Goal: Information Seeking & Learning: Learn about a topic

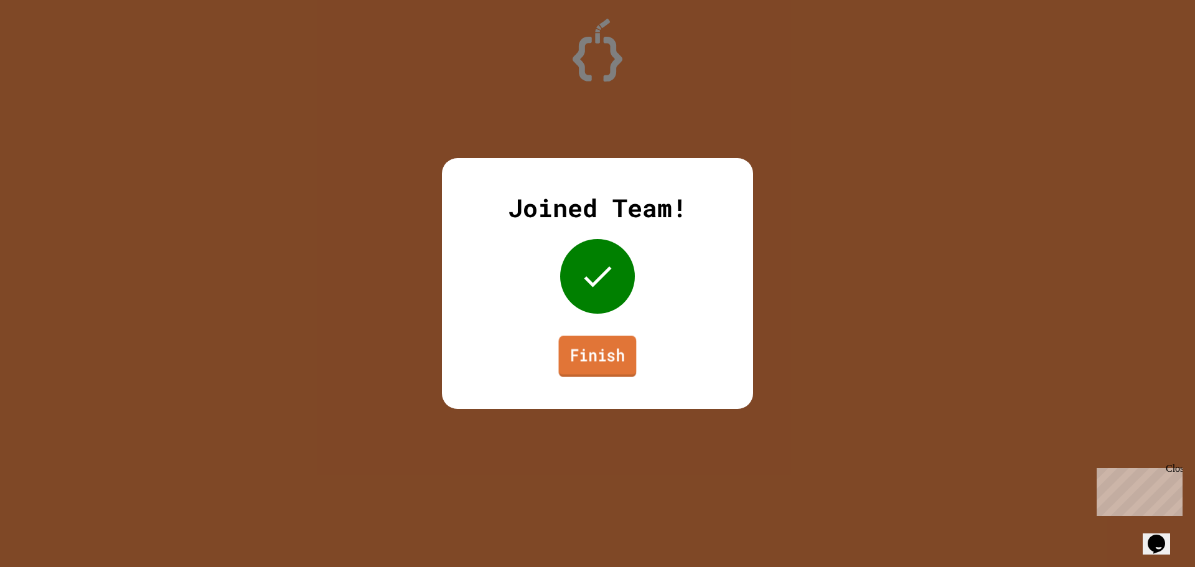
click at [591, 346] on link "Finish" at bounding box center [598, 356] width 78 height 41
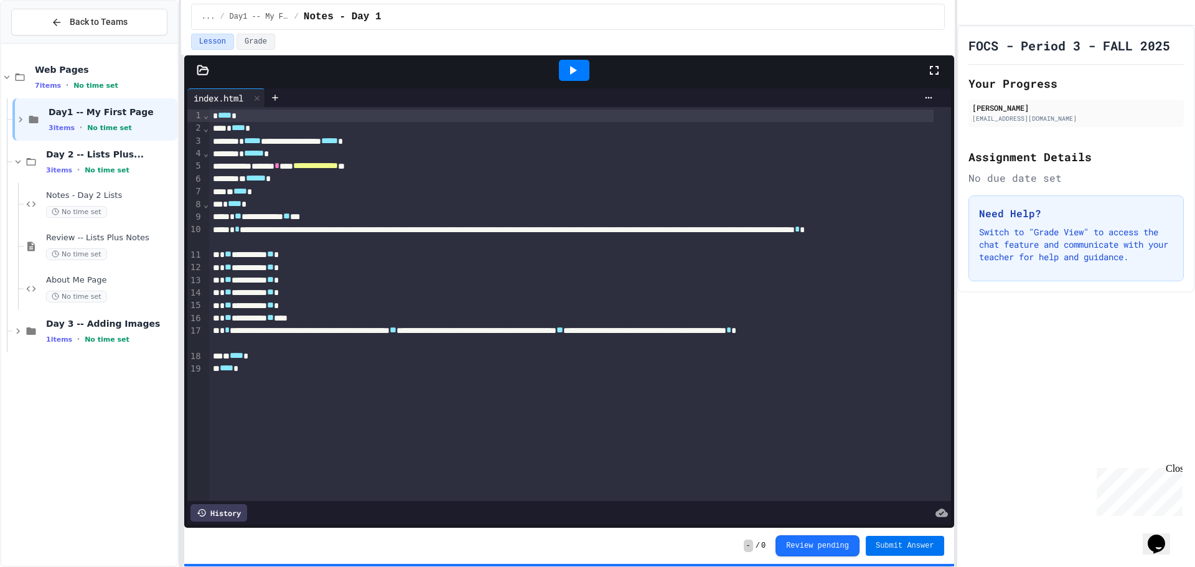
click at [917, 552] on button "Submit Answer" at bounding box center [905, 546] width 78 height 20
click at [916, 549] on span "Submit Answer" at bounding box center [905, 546] width 59 height 10
click at [106, 316] on div "Day 3 -- Adding Images 1 items • No time set" at bounding box center [94, 331] width 165 height 42
click at [57, 326] on span "Day 3 -- Adding Images" at bounding box center [110, 323] width 129 height 11
click at [48, 325] on span "Day 3 -- Adding Images" at bounding box center [110, 323] width 129 height 11
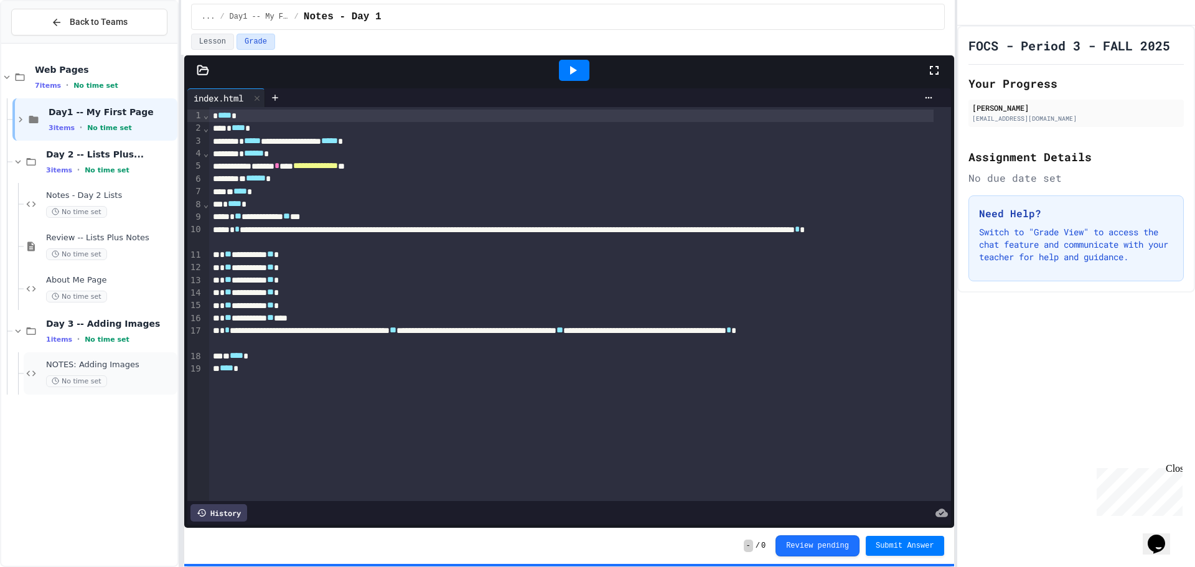
click at [81, 372] on div "NOTES: Adding Images No time set" at bounding box center [110, 373] width 129 height 27
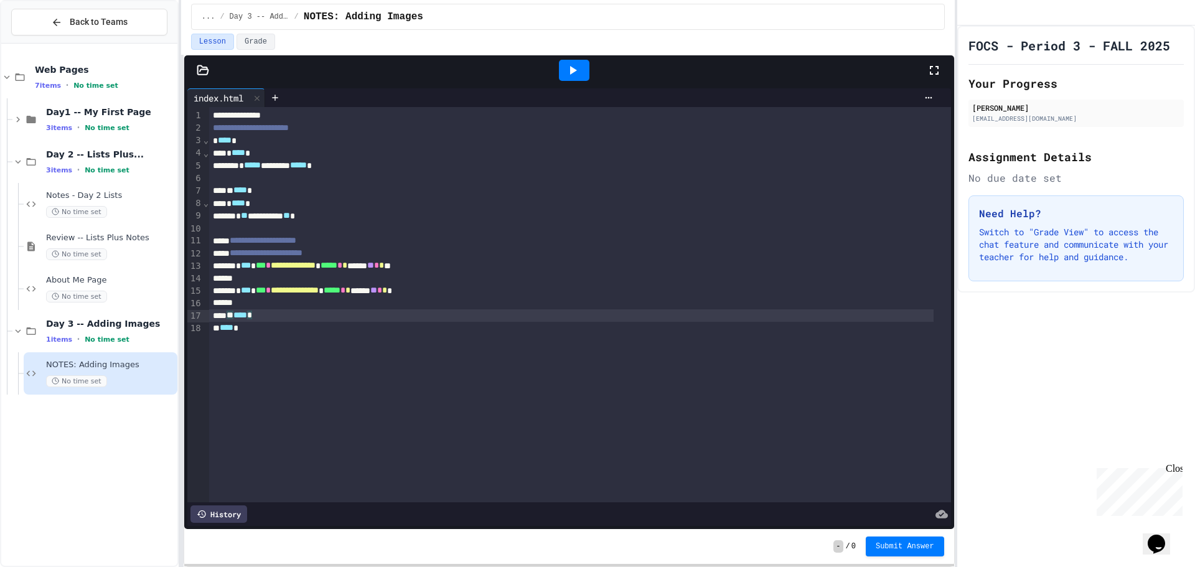
drag, startPoint x: 457, startPoint y: 318, endPoint x: 464, endPoint y: 297, distance: 21.9
click at [458, 318] on div "** **** *" at bounding box center [571, 315] width 725 height 12
click at [464, 296] on div "**********" at bounding box center [571, 291] width 725 height 12
click at [436, 309] on div at bounding box center [571, 303] width 725 height 12
click at [136, 567] on div at bounding box center [597, 568] width 1195 height 0
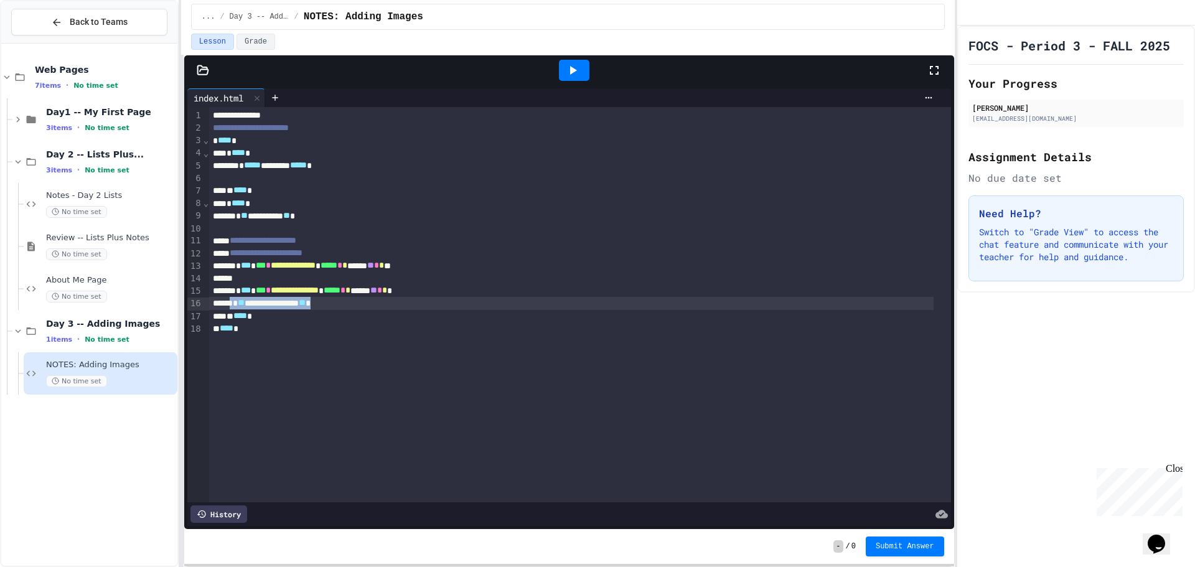
drag, startPoint x: 237, startPoint y: 302, endPoint x: 357, endPoint y: 303, distance: 119.5
click at [357, 303] on div "**********" at bounding box center [571, 303] width 725 height 12
copy div "**********"
click at [288, 275] on div at bounding box center [571, 279] width 725 height 12
click at [303, 305] on div "**********" at bounding box center [571, 304] width 725 height 12
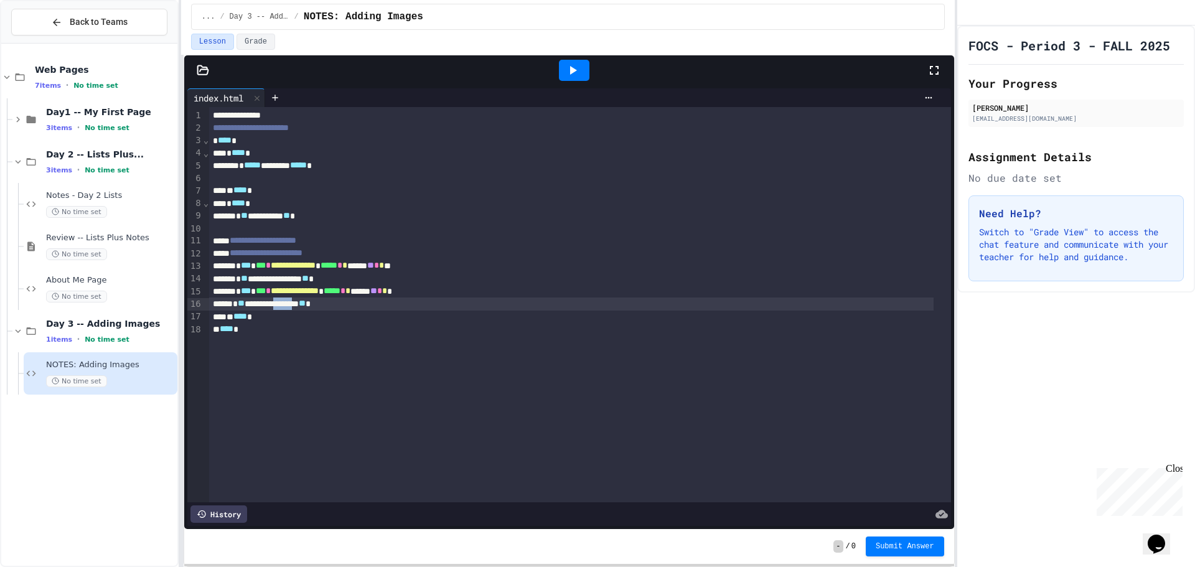
click at [303, 305] on div "**********" at bounding box center [571, 304] width 725 height 12
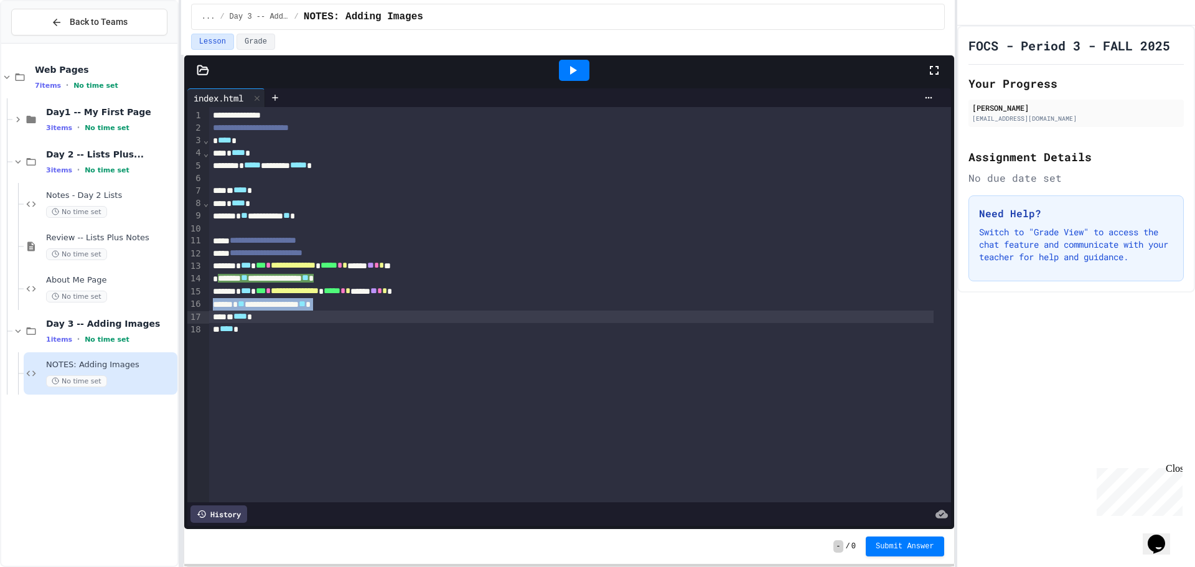
click at [303, 305] on div "**********" at bounding box center [571, 304] width 725 height 12
click at [395, 375] on div "**********" at bounding box center [580, 304] width 742 height 395
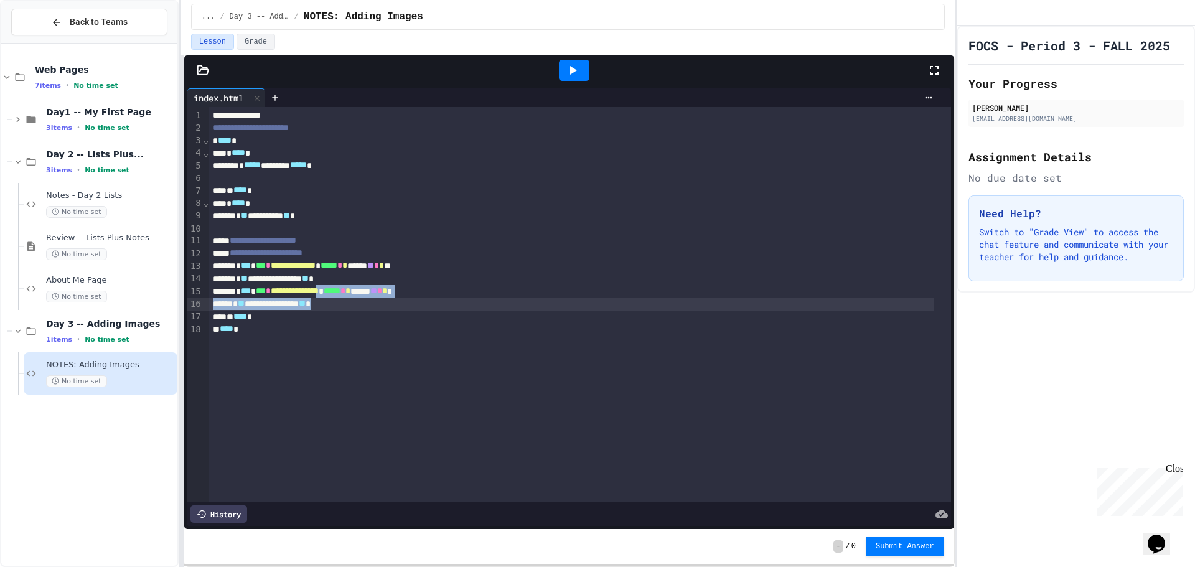
drag, startPoint x: 357, startPoint y: 298, endPoint x: 356, endPoint y: 308, distance: 10.0
click at [356, 308] on div "**********" at bounding box center [580, 304] width 742 height 395
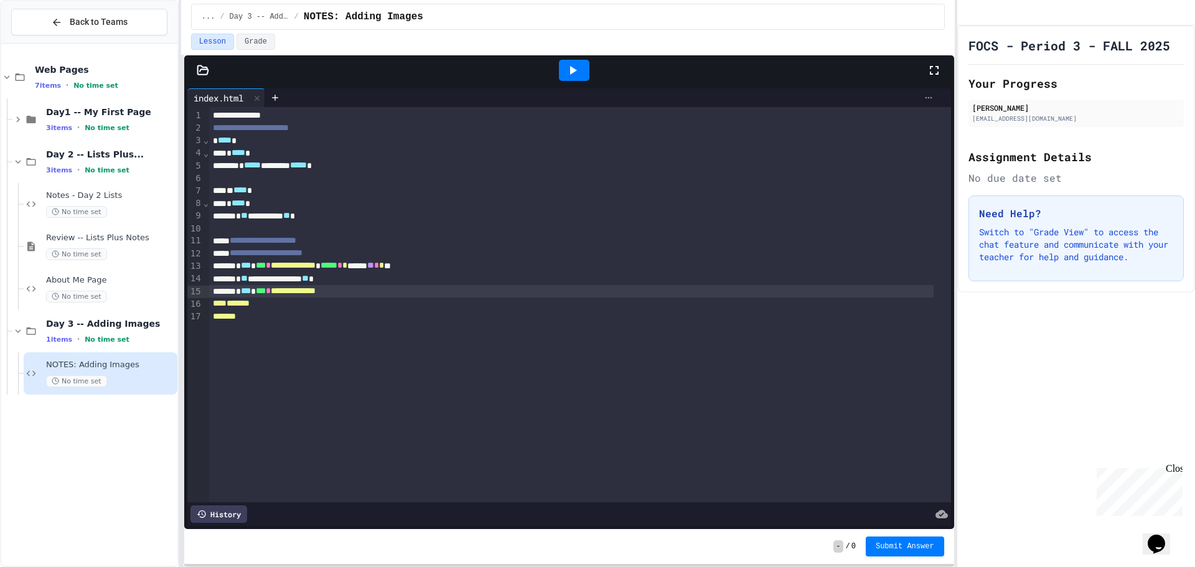
click at [924, 101] on icon at bounding box center [929, 98] width 10 height 10
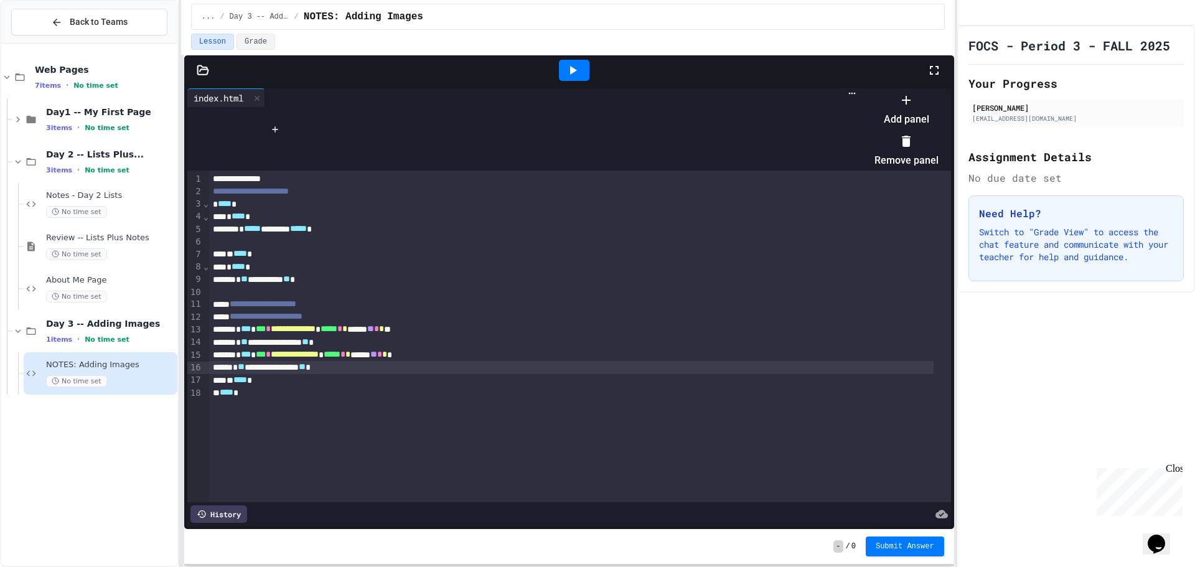
click at [862, 90] on div at bounding box center [900, 90] width 77 height 0
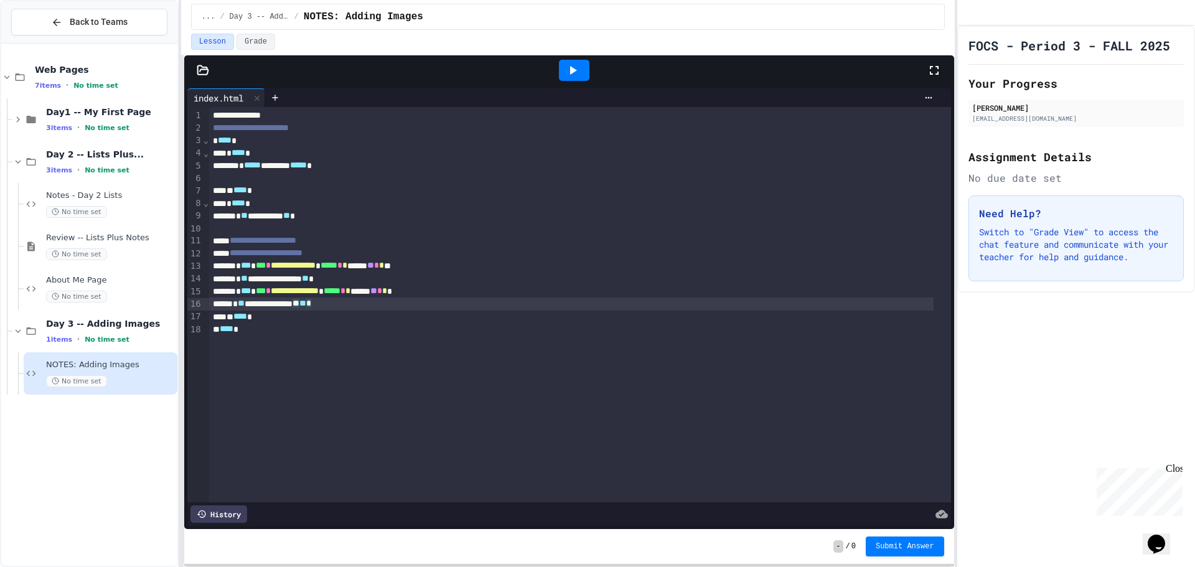
click at [352, 300] on div "**********" at bounding box center [571, 304] width 725 height 12
click at [578, 73] on icon at bounding box center [572, 70] width 15 height 15
click at [1132, 16] on div "**********" at bounding box center [597, 283] width 1195 height 567
click at [410, 305] on div at bounding box center [570, 304] width 723 height 12
click at [209, 68] on div at bounding box center [202, 70] width 37 height 12
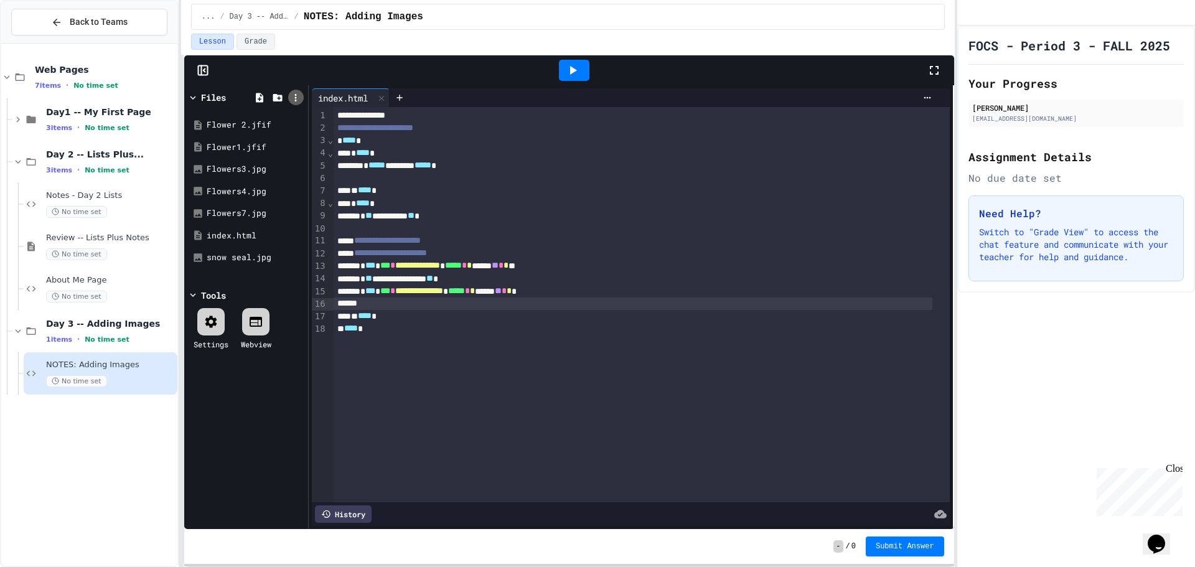
click at [288, 98] on div at bounding box center [296, 98] width 16 height 16
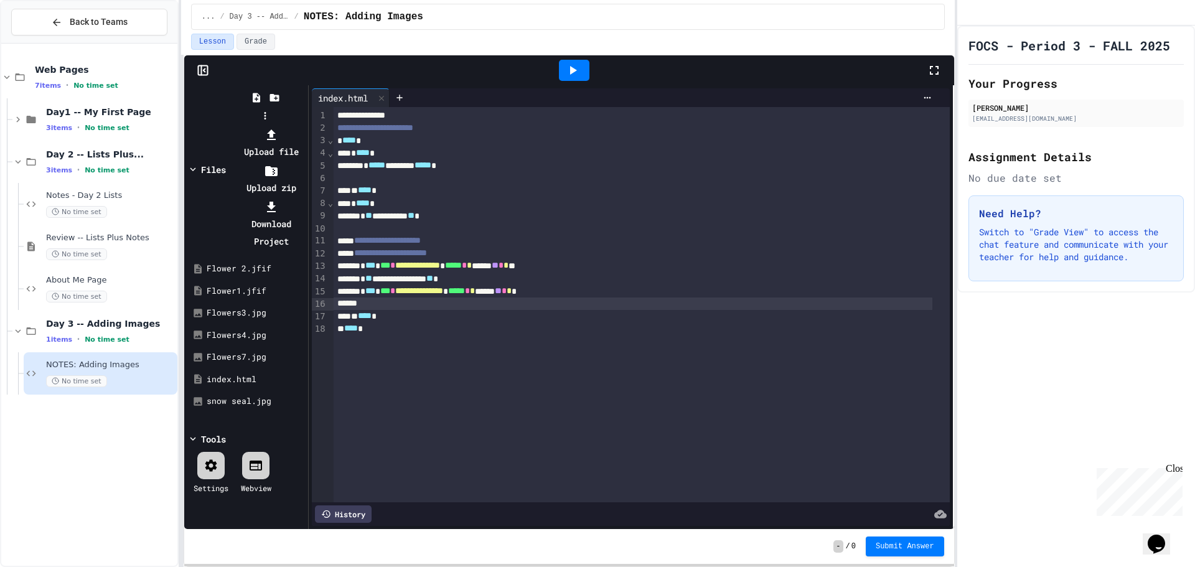
click at [305, 126] on li "Upload file" at bounding box center [271, 143] width 67 height 35
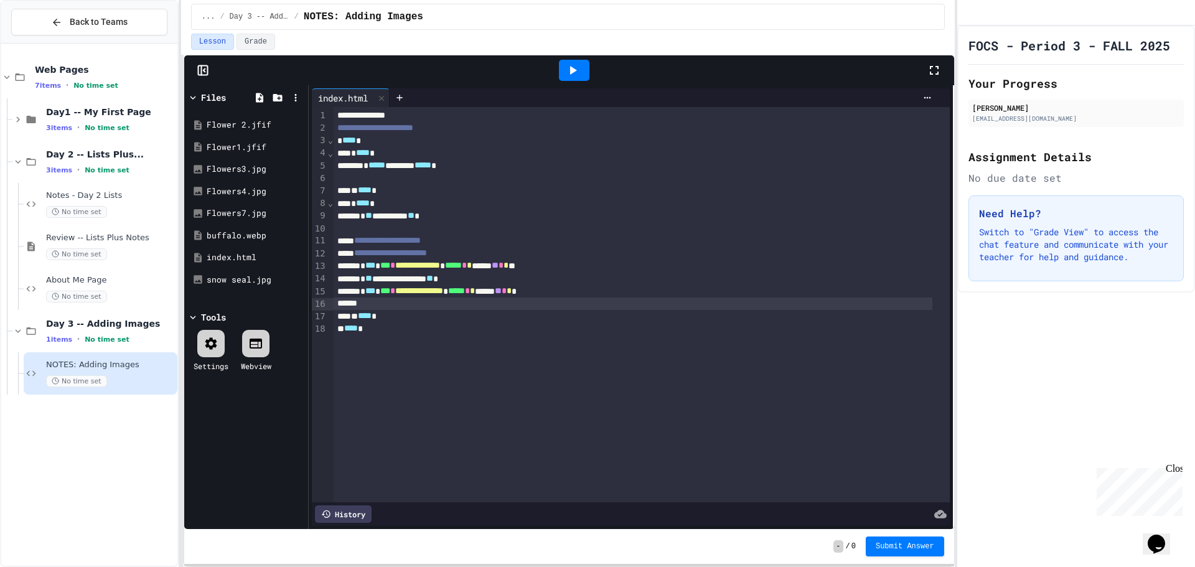
click at [365, 302] on div at bounding box center [633, 304] width 599 height 12
click at [500, 299] on div "**********" at bounding box center [633, 304] width 599 height 12
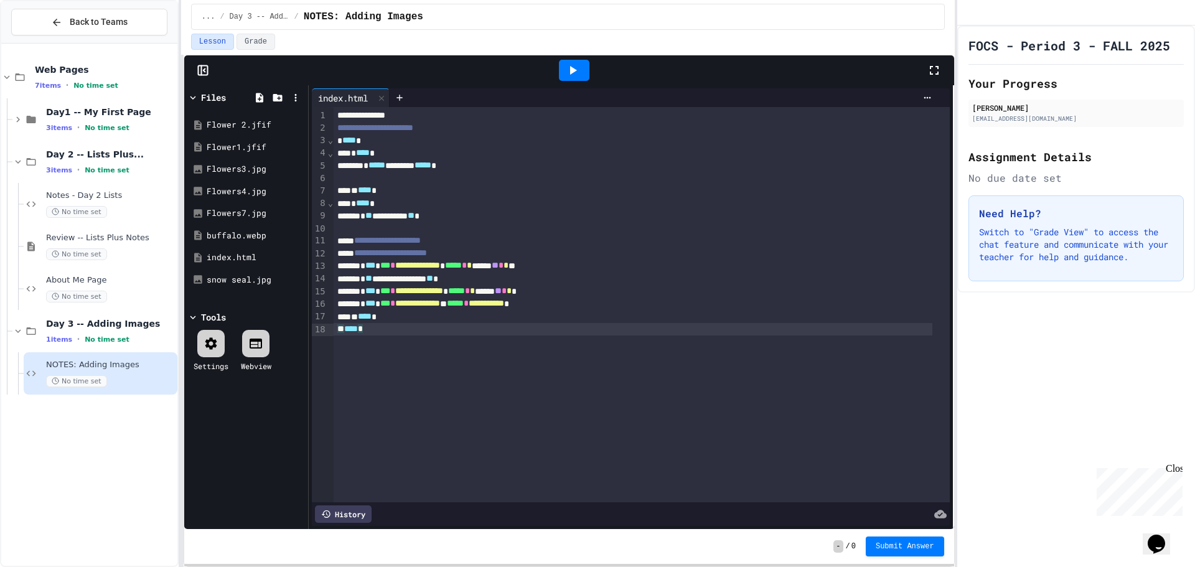
click at [524, 327] on div "** **** *" at bounding box center [633, 329] width 599 height 12
click at [562, 62] on div at bounding box center [574, 70] width 31 height 21
click at [1195, 18] on div "**********" at bounding box center [597, 283] width 1195 height 567
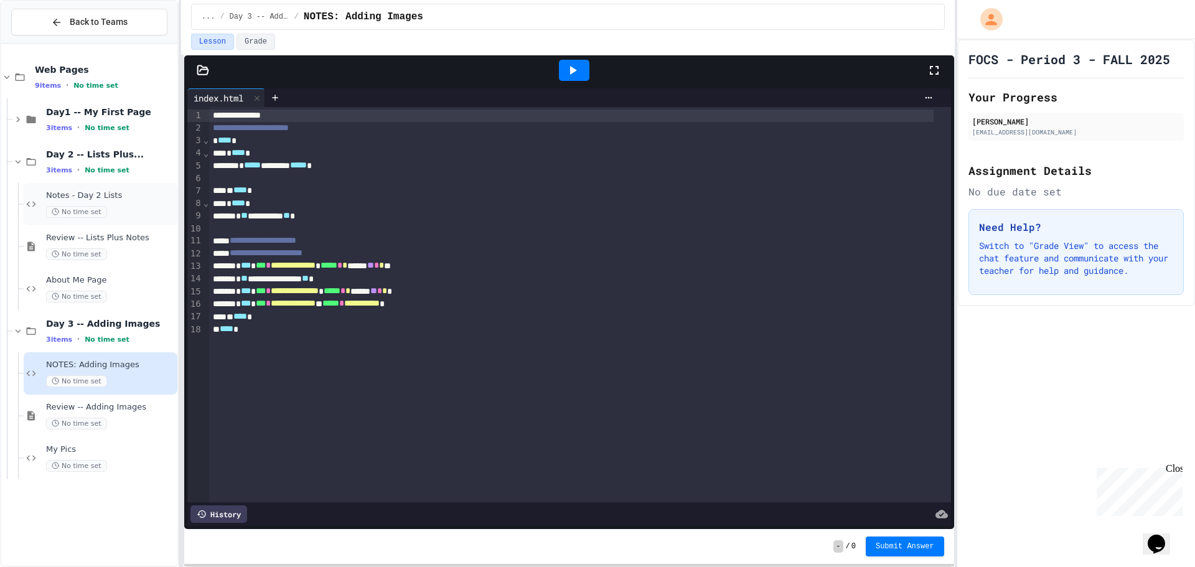
click at [112, 203] on div "Notes - Day 2 Lists No time set" at bounding box center [110, 204] width 129 height 27
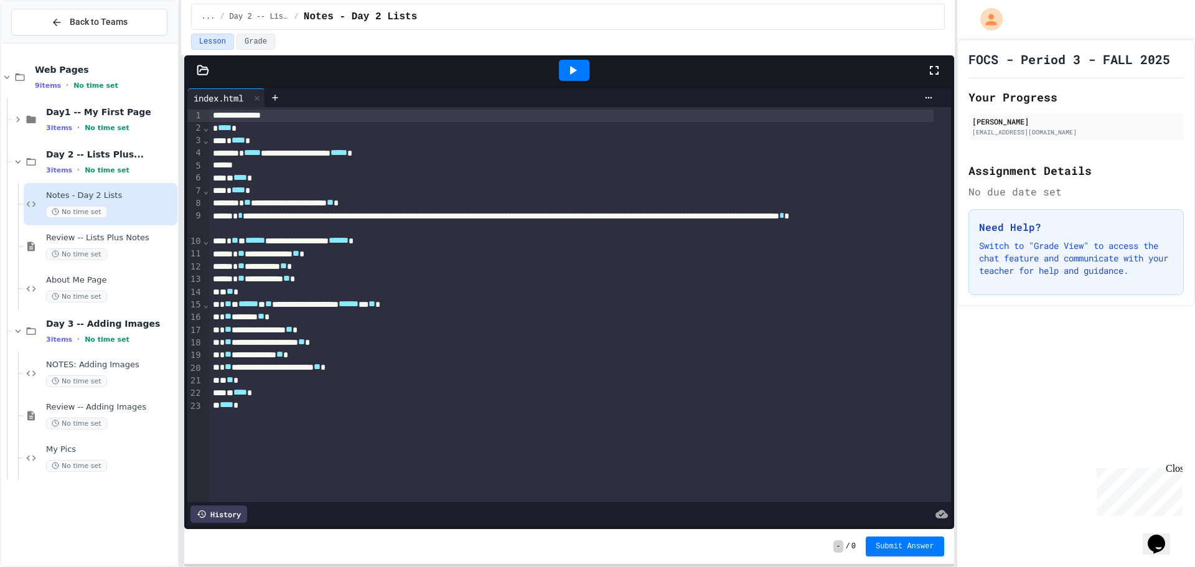
click at [585, 65] on div at bounding box center [574, 70] width 31 height 21
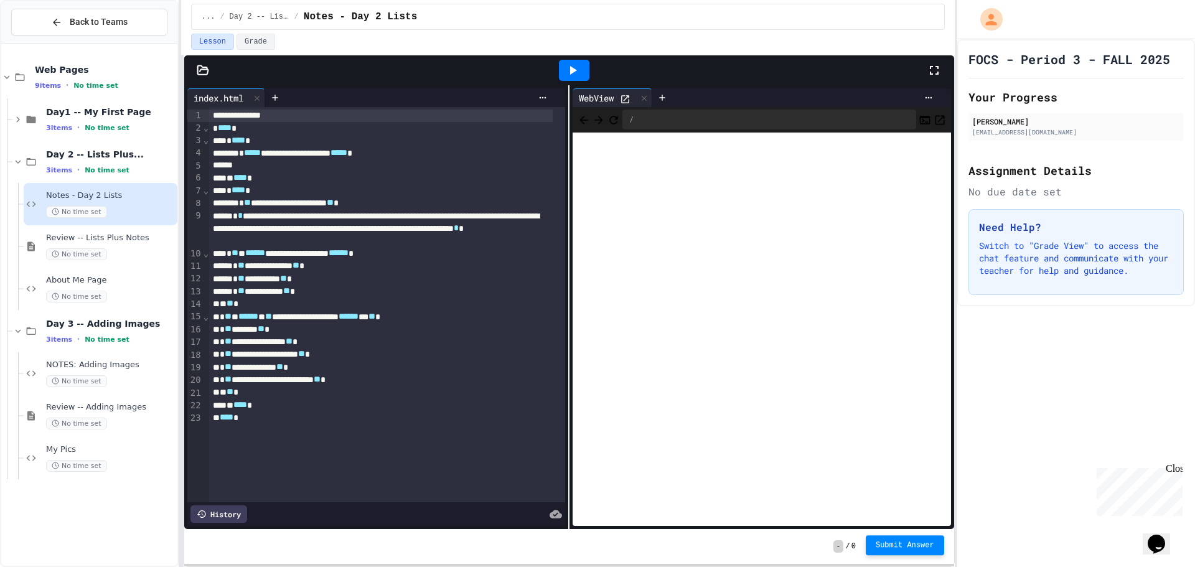
click at [918, 544] on span "Submit Answer" at bounding box center [905, 545] width 59 height 10
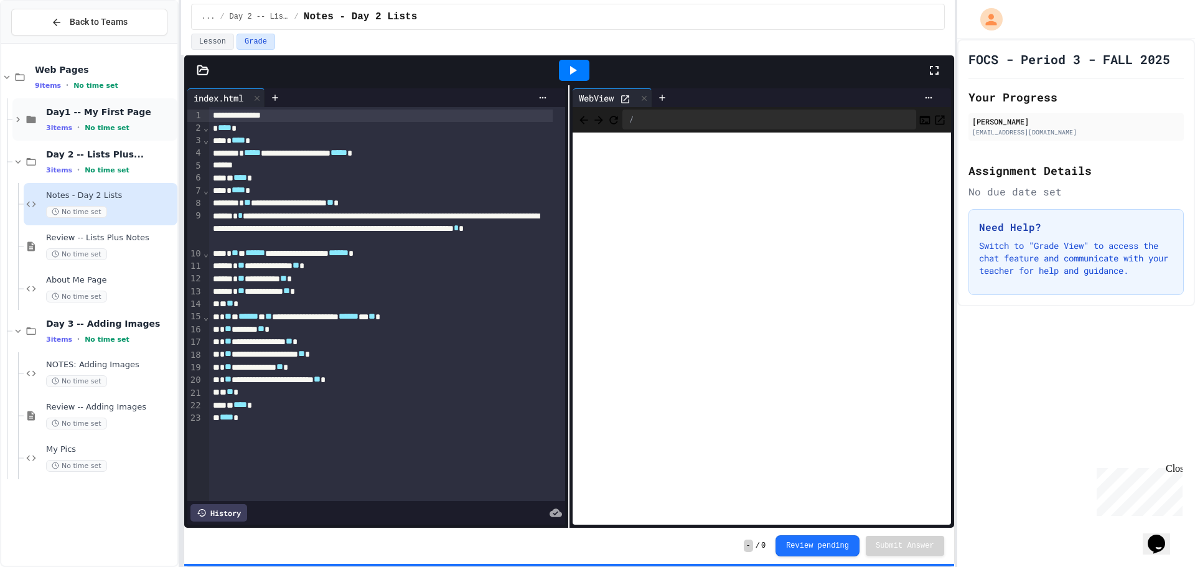
click at [149, 117] on span "Day1 -- My First Page" at bounding box center [110, 111] width 129 height 11
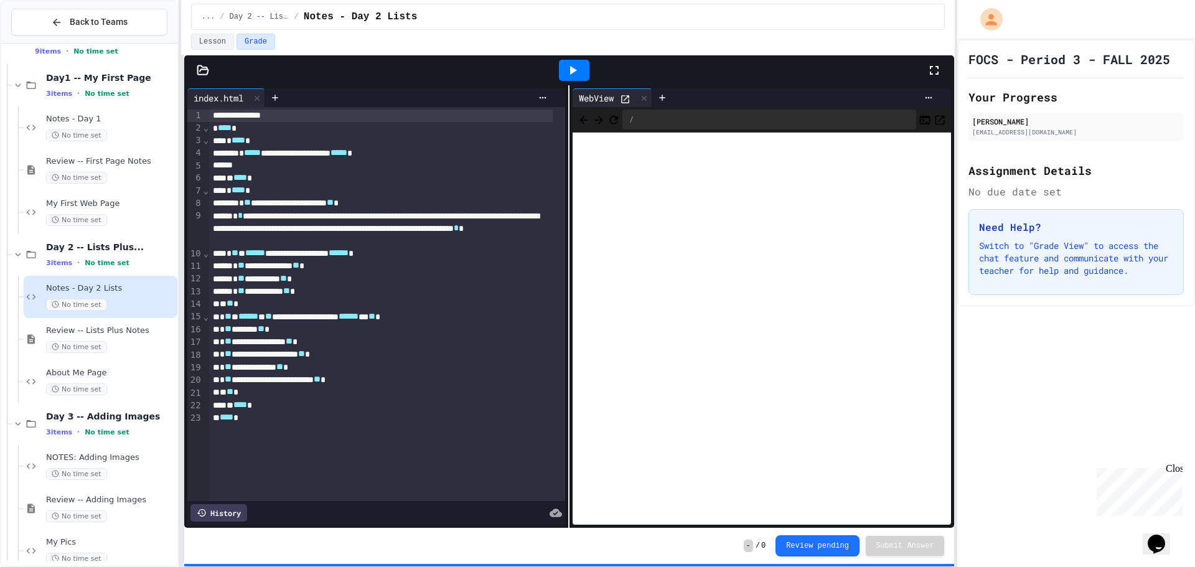
scroll to position [53, 0]
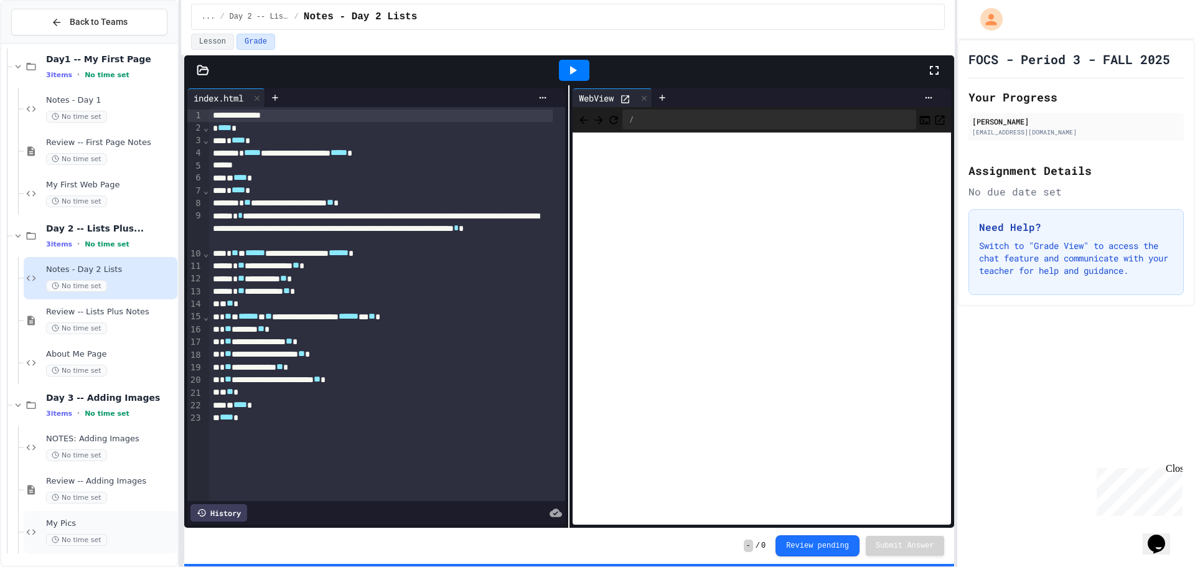
click at [84, 523] on span "My Pics" at bounding box center [110, 524] width 129 height 11
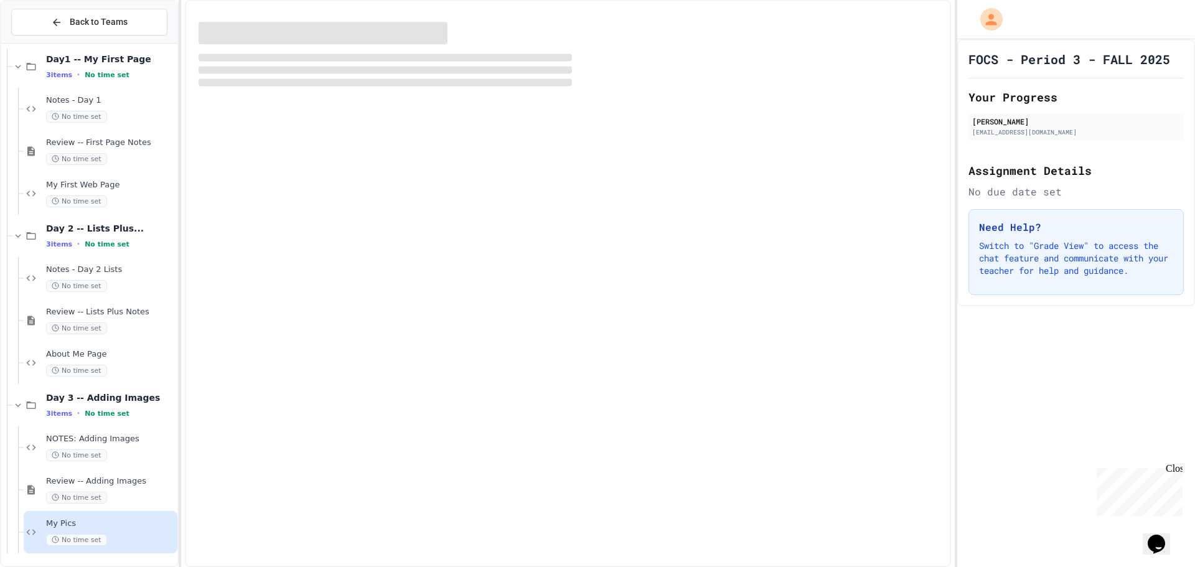
scroll to position [38, 0]
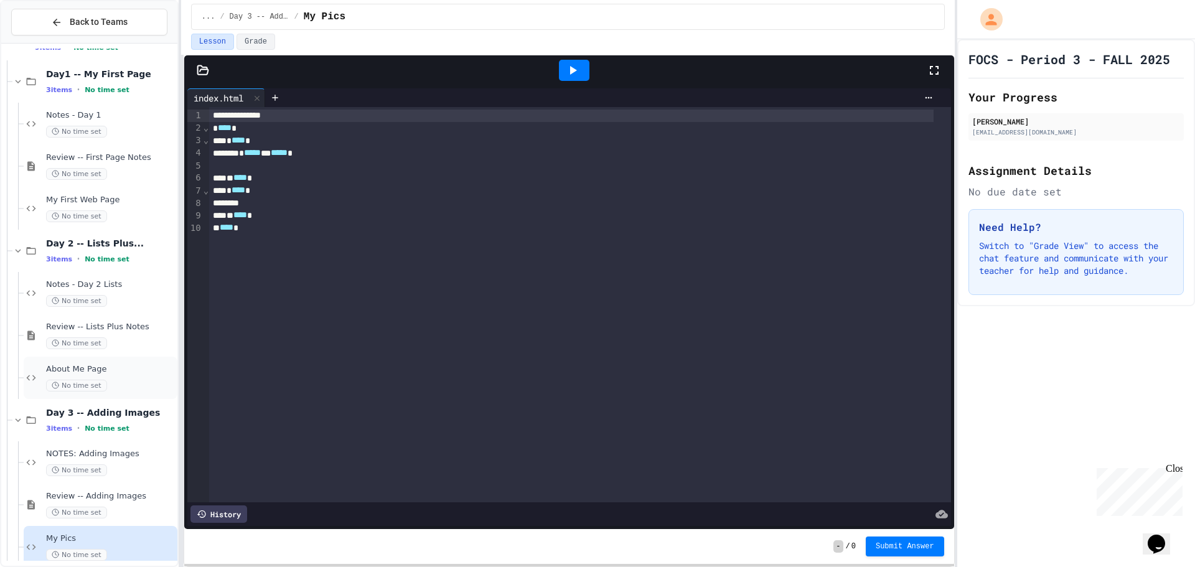
click at [129, 367] on span "About Me Page" at bounding box center [110, 369] width 129 height 11
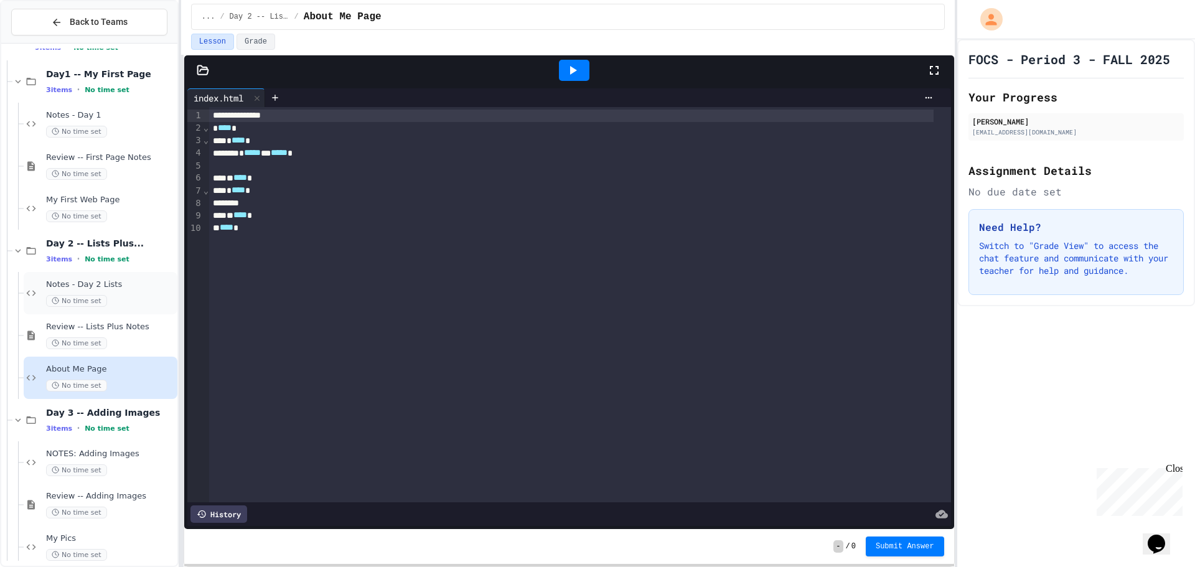
click at [106, 291] on div "Notes - Day 2 Lists No time set" at bounding box center [110, 293] width 129 height 27
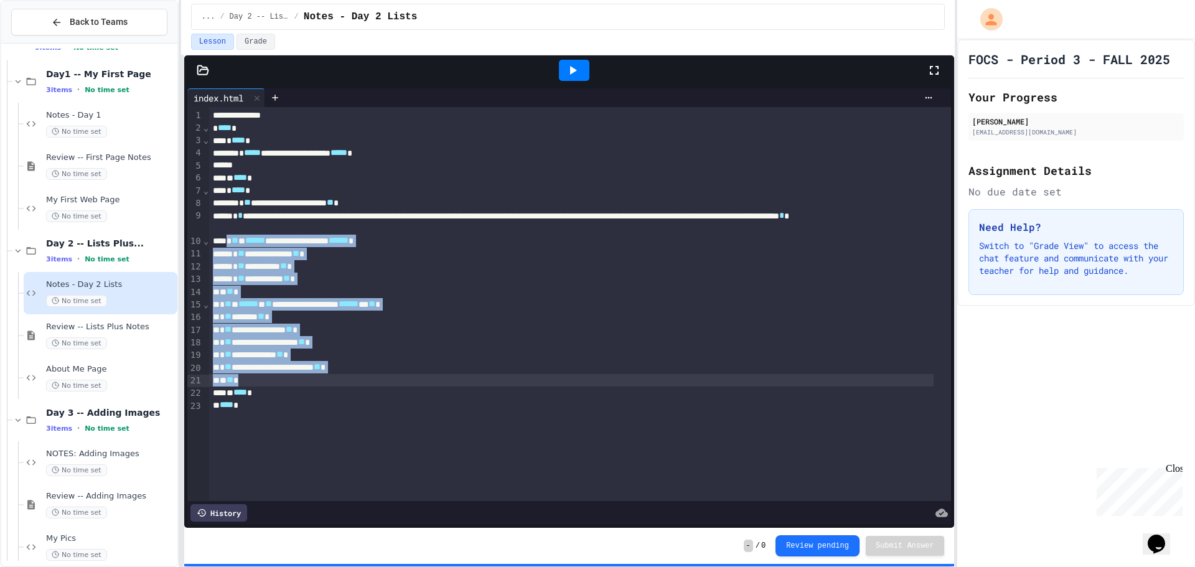
drag, startPoint x: 229, startPoint y: 240, endPoint x: 317, endPoint y: 377, distance: 162.7
click at [317, 377] on div "**********" at bounding box center [580, 304] width 742 height 394
copy div "**********"
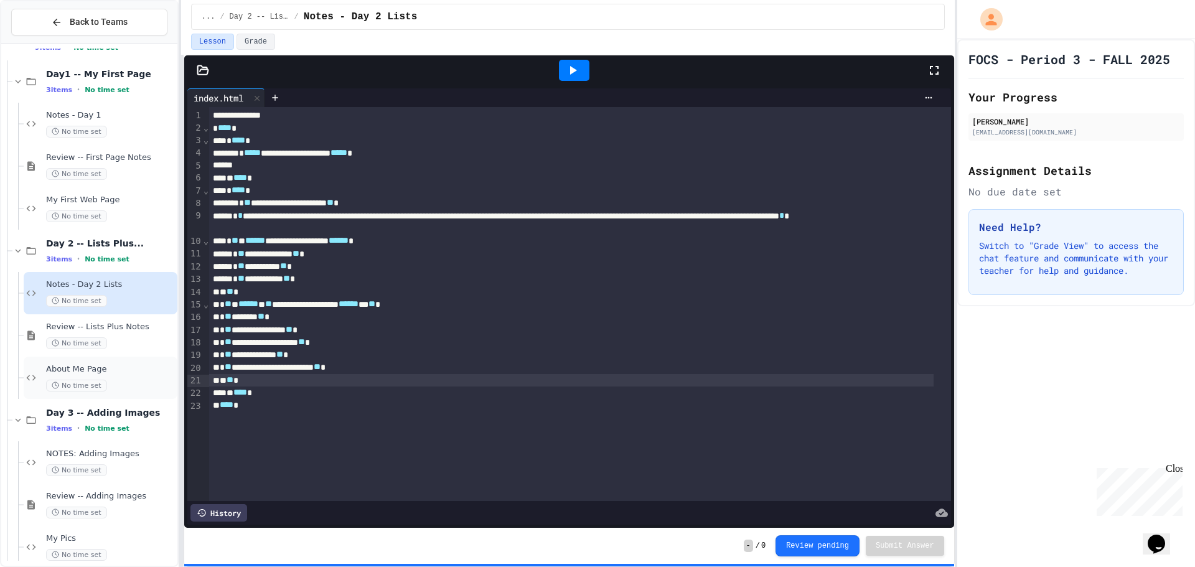
click at [111, 377] on div "About Me Page No time set" at bounding box center [110, 377] width 129 height 27
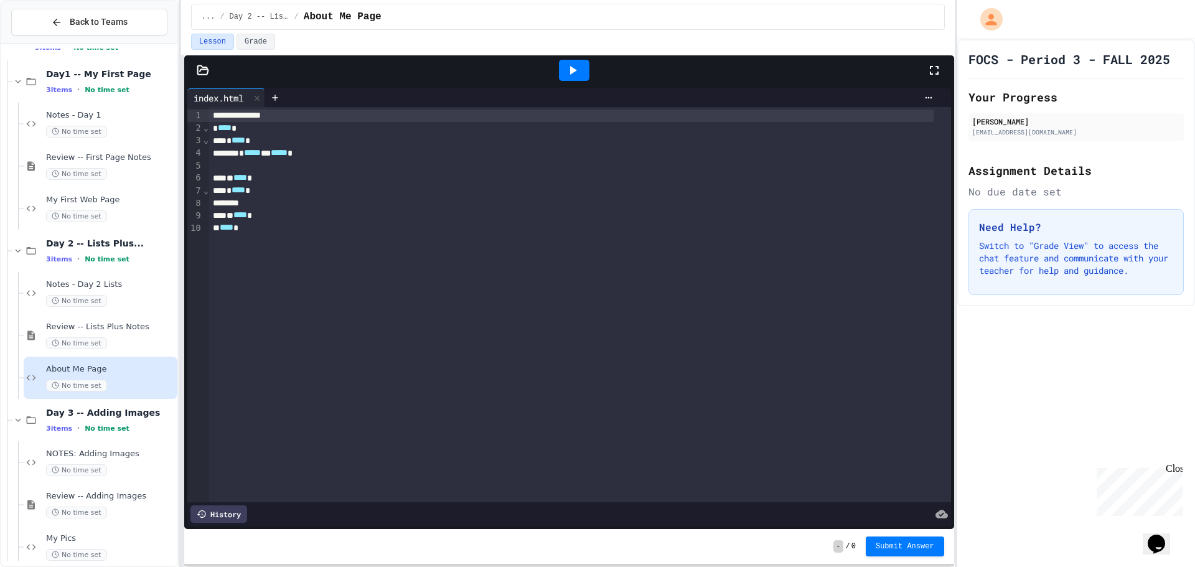
click at [276, 166] on div at bounding box center [580, 165] width 742 height 12
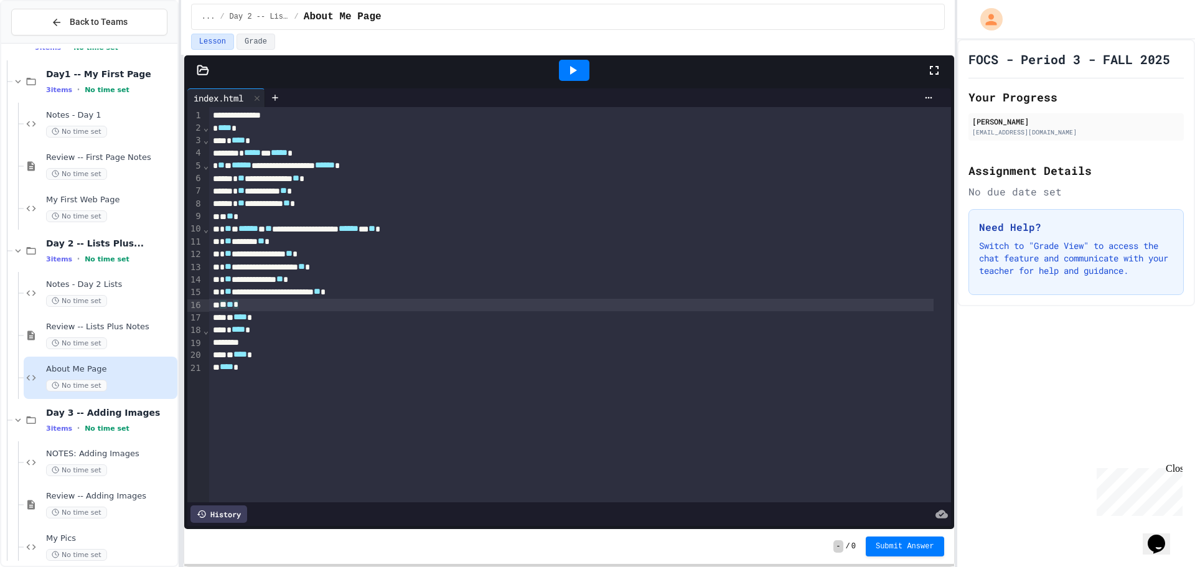
click at [572, 67] on icon at bounding box center [573, 70] width 7 height 9
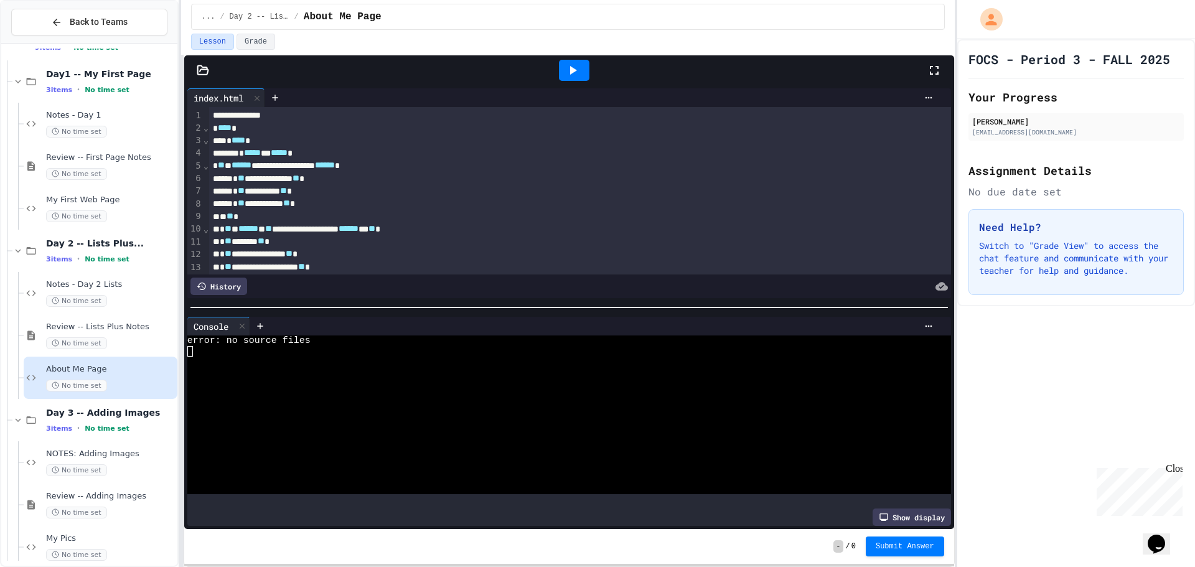
scroll to position [16, 0]
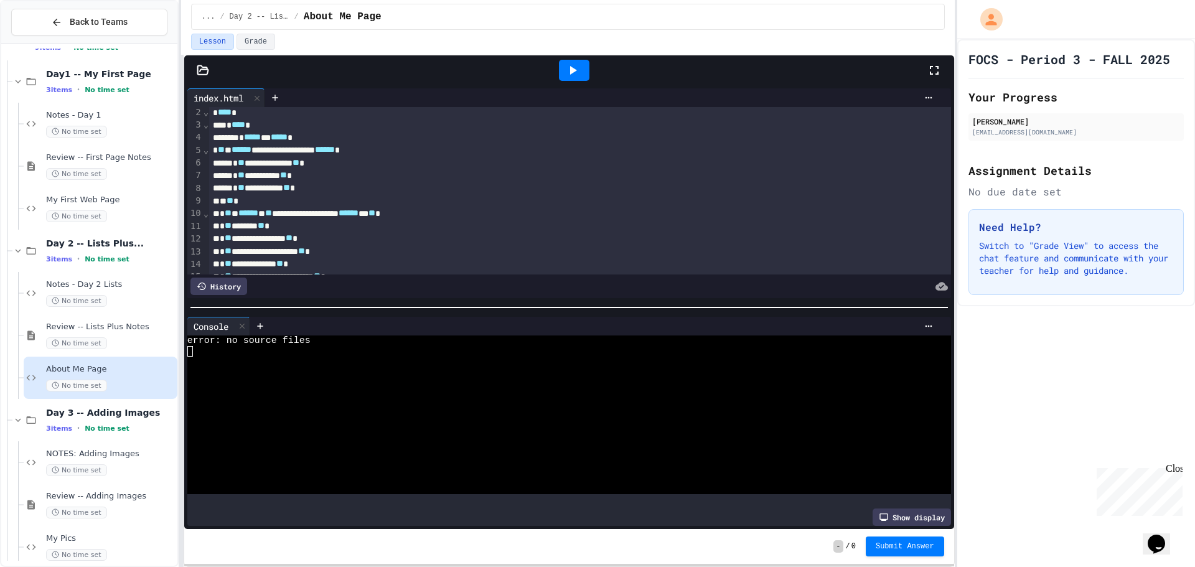
click at [207, 70] on icon at bounding box center [202, 69] width 11 height 9
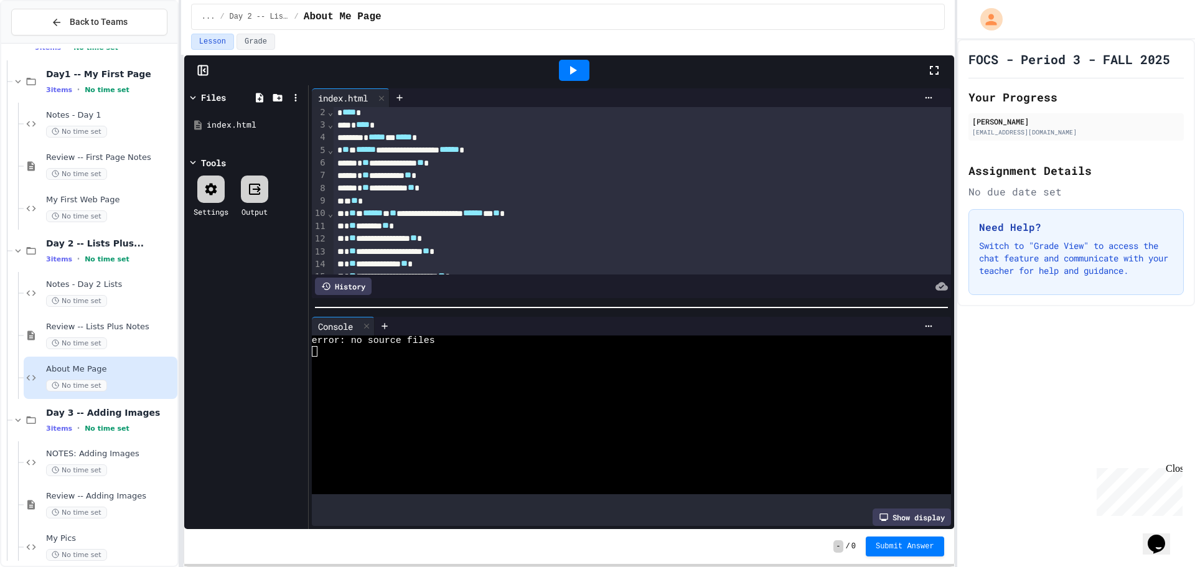
click at [200, 198] on div at bounding box center [210, 189] width 27 height 27
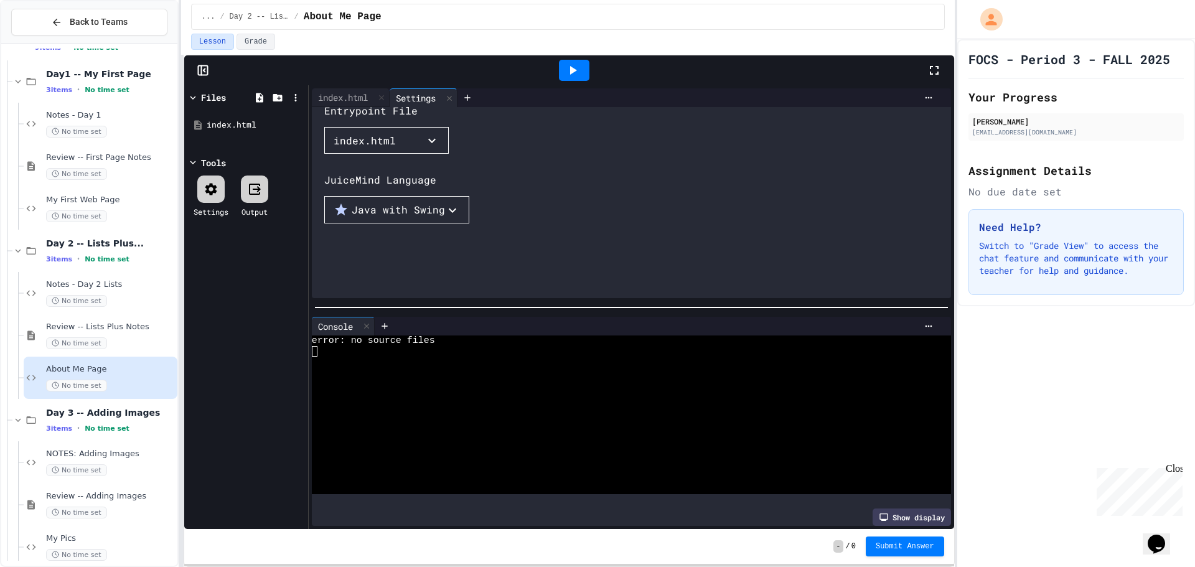
scroll to position [62, 0]
click at [412, 194] on button "Java with Swing" at bounding box center [396, 180] width 145 height 27
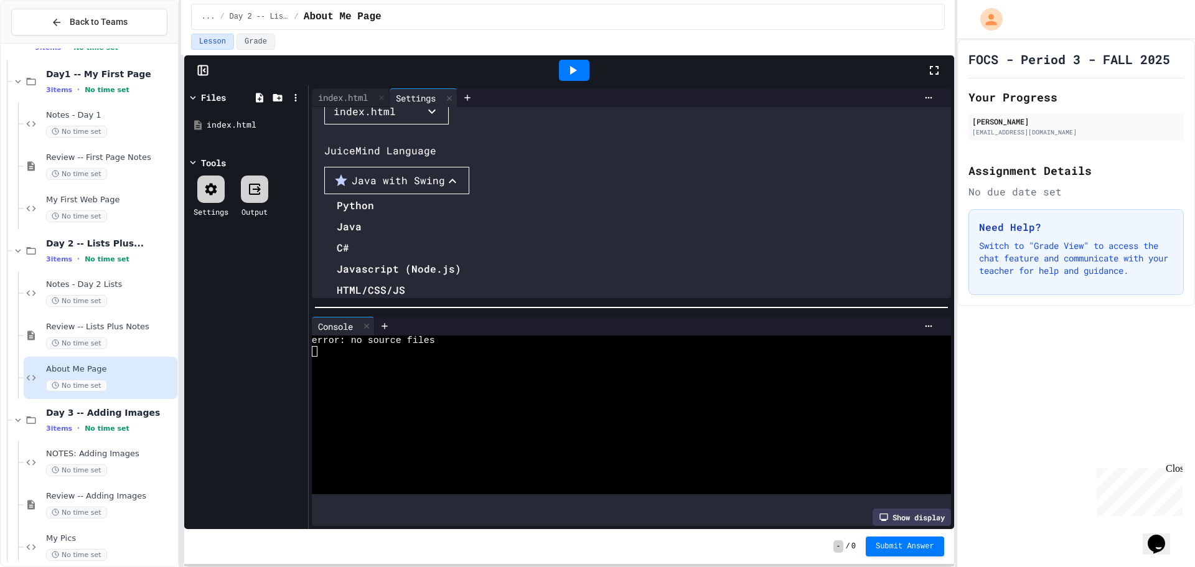
click at [375, 280] on li "HTML/CSS/JS" at bounding box center [414, 290] width 155 height 20
click at [582, 73] on div at bounding box center [574, 70] width 31 height 21
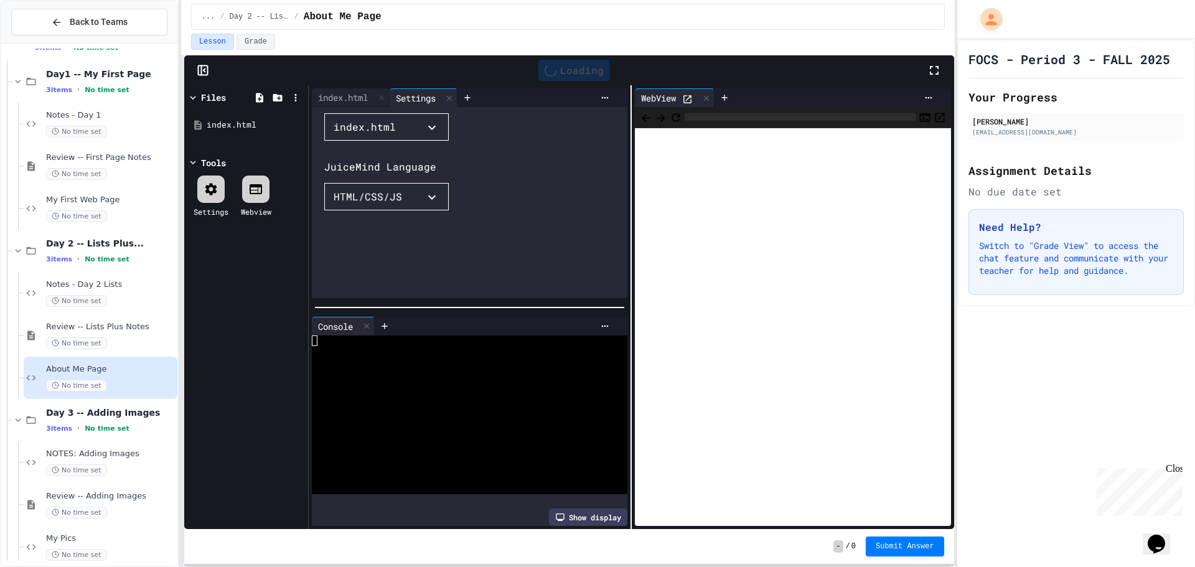
scroll to position [80, 0]
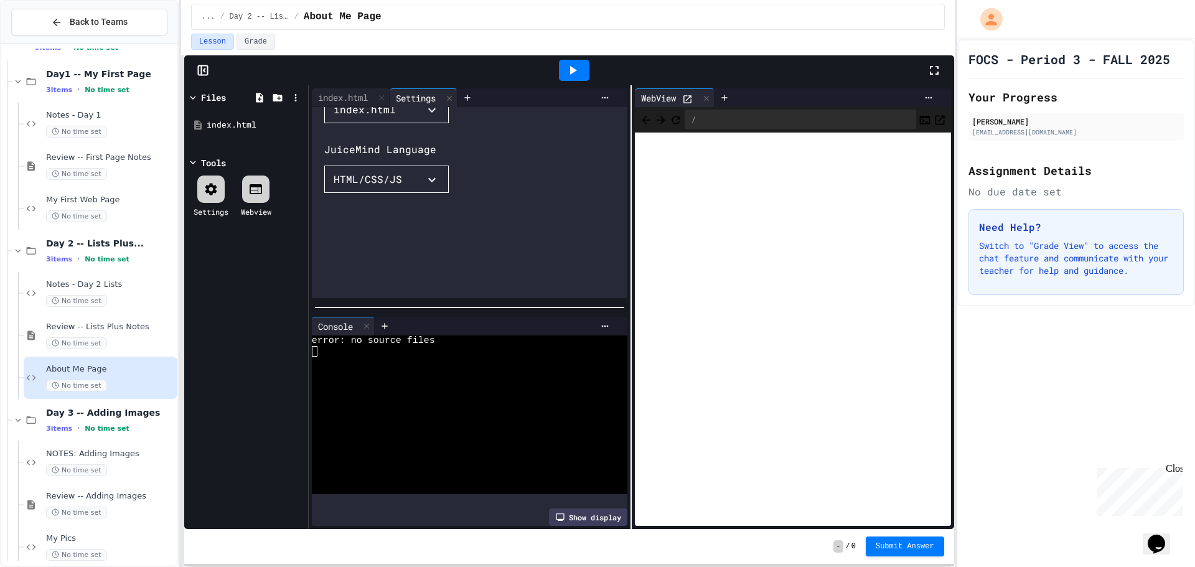
click at [902, 536] on div "- / 0 Submit Answer" at bounding box center [569, 546] width 770 height 35
click at [902, 543] on span "Submit Answer" at bounding box center [905, 545] width 59 height 10
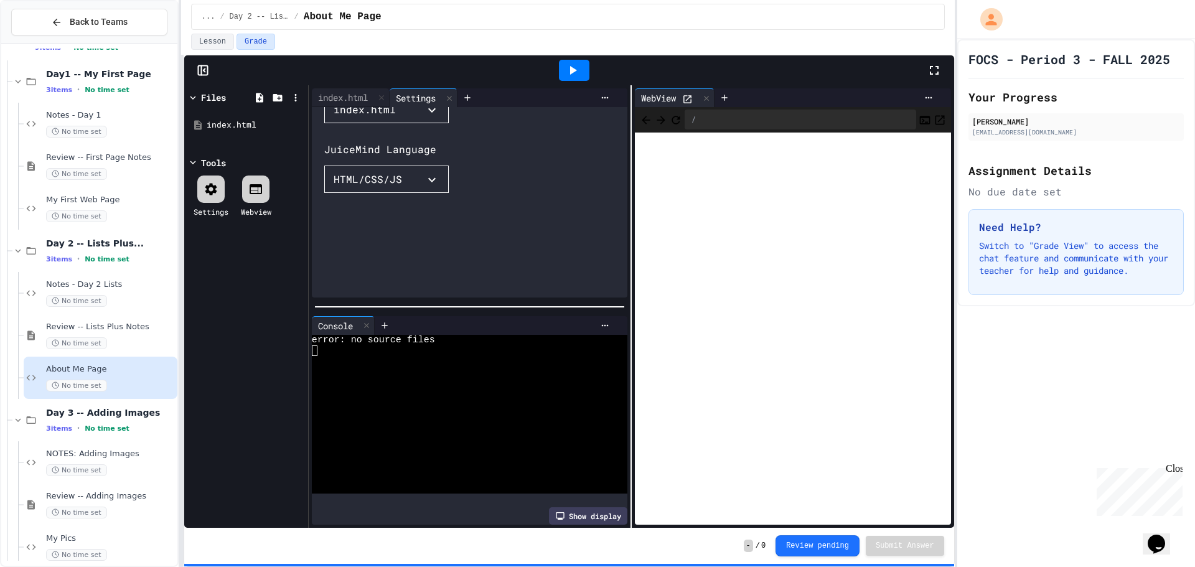
click at [205, 72] on icon at bounding box center [205, 70] width 2 height 3
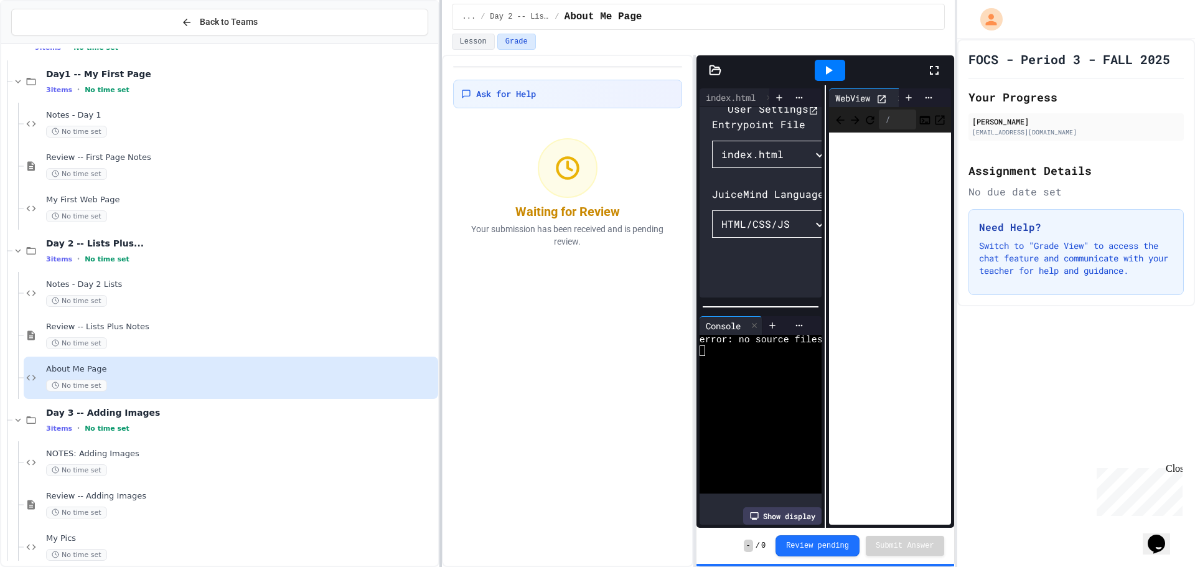
scroll to position [194, 0]
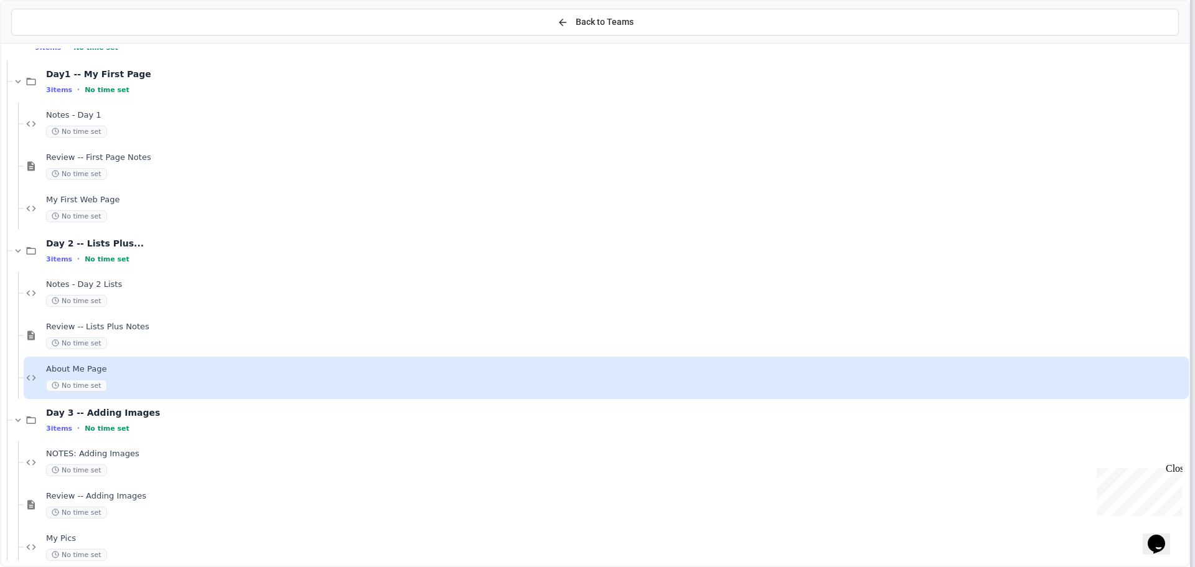
click at [1195, 428] on div "Back to Teams Web Pages 9 items • No time set Day1 -- My First Page 3 items • N…" at bounding box center [597, 283] width 1195 height 567
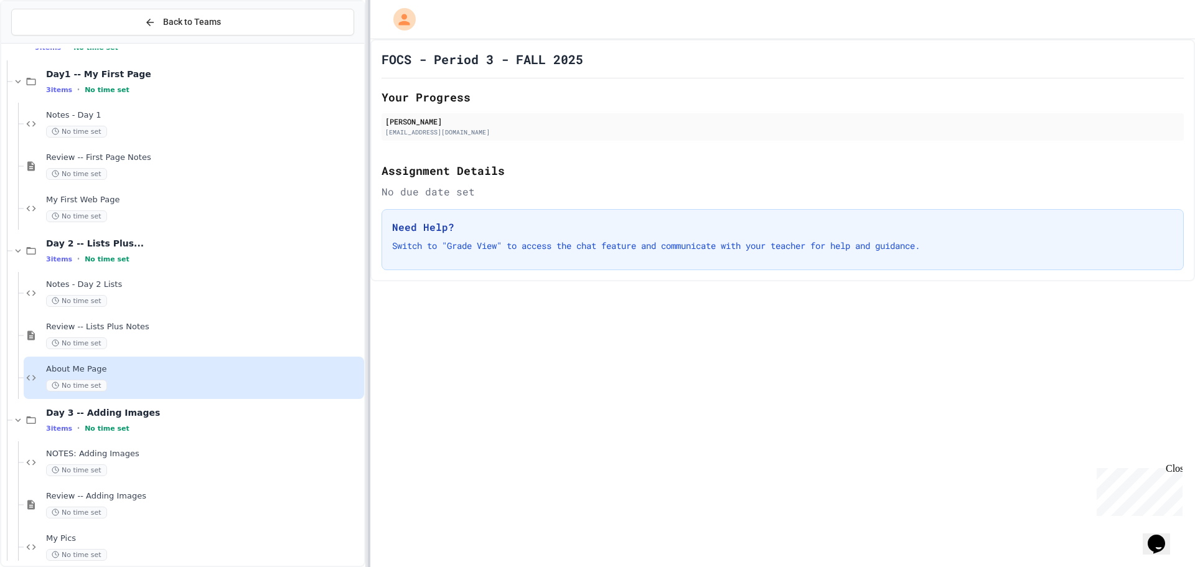
click at [365, 386] on div "Back to Teams Web Pages 9 items • No time set Day1 -- My First Page 3 items • N…" at bounding box center [597, 283] width 1195 height 567
click at [504, 176] on h2 "Assignment Details" at bounding box center [783, 170] width 801 height 17
drag, startPoint x: 1185, startPoint y: 289, endPoint x: 982, endPoint y: 349, distance: 212.4
click at [999, 353] on div "FOCS - Period 3 - FALL 2025 Your Progress [PERSON_NAME] [EMAIL_ADDRESS][DOMAIN_…" at bounding box center [784, 303] width 824 height 528
click at [288, 28] on button "Back to Teams" at bounding box center [183, 22] width 344 height 27
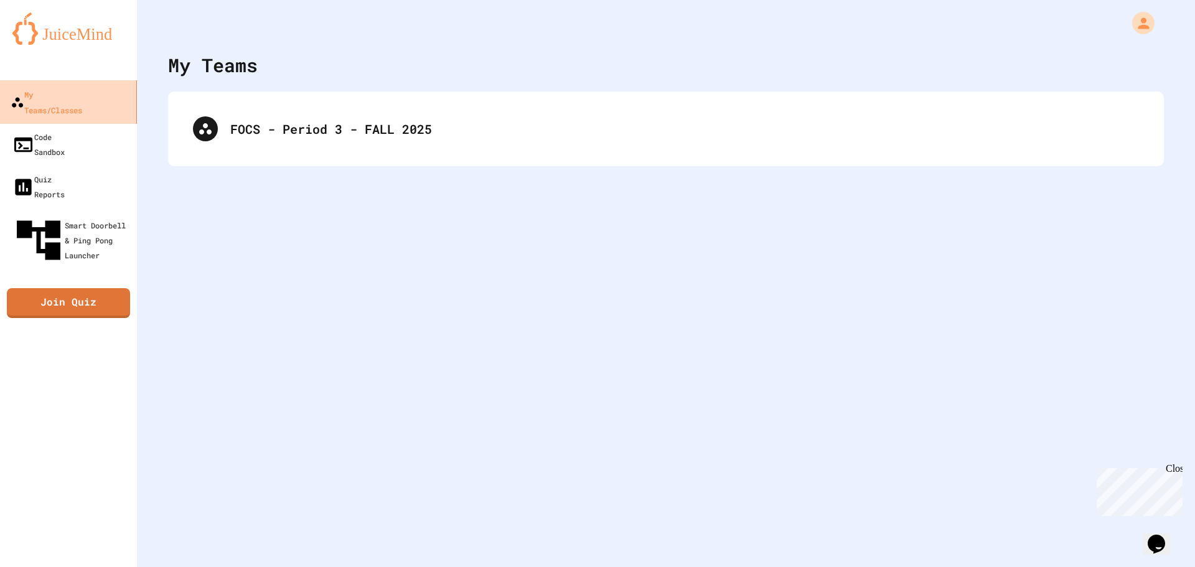
click at [82, 99] on div "My Teams/Classes" at bounding box center [47, 102] width 72 height 31
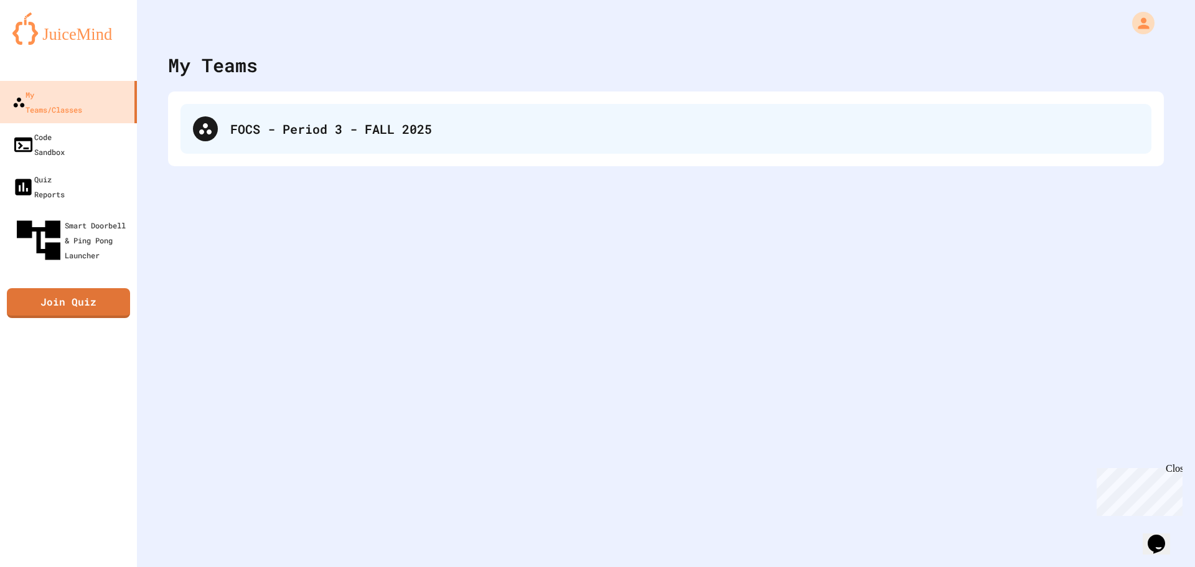
click at [332, 141] on div "FOCS - Period 3 - FALL 2025" at bounding box center [666, 129] width 971 height 50
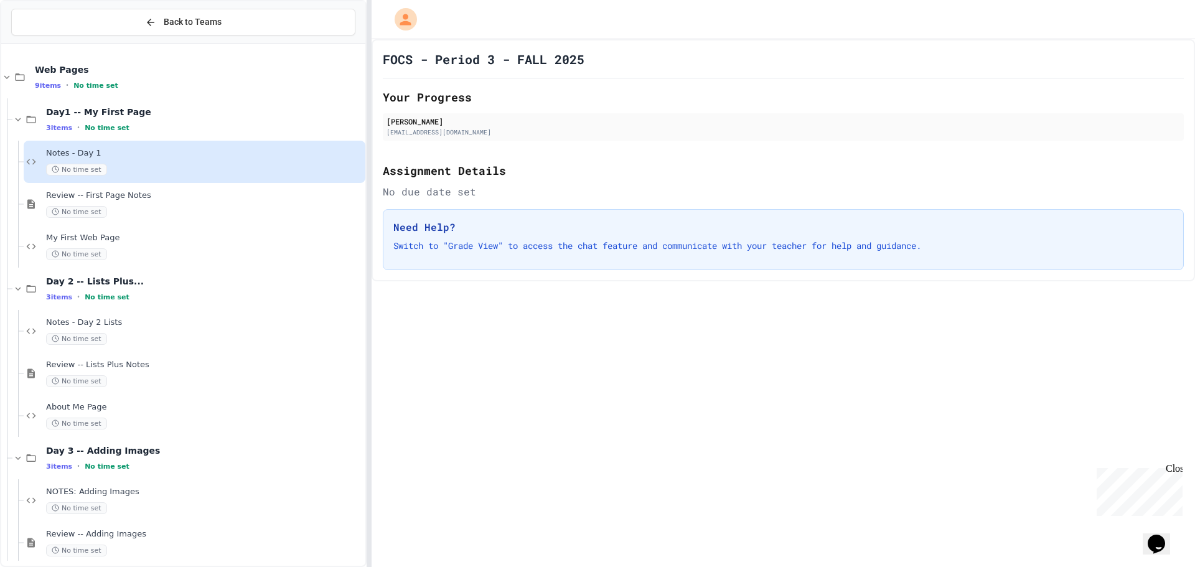
click at [1185, 42] on div "FOCS - Period 3 - FALL 2025 Your Progress [PERSON_NAME] [EMAIL_ADDRESS][DOMAIN_…" at bounding box center [784, 160] width 824 height 242
click at [145, 145] on div "Notes - Day 1 No time set" at bounding box center [195, 162] width 342 height 42
click at [126, 75] on span "Web Pages" at bounding box center [199, 69] width 328 height 11
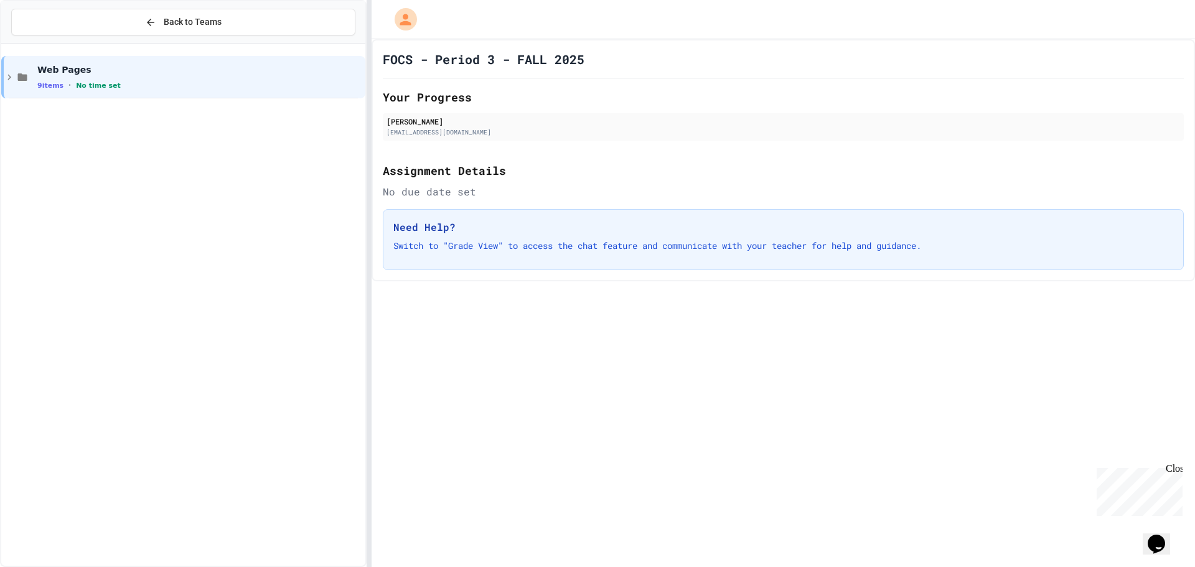
click at [129, 111] on div "Web Pages 9 items • No time set" at bounding box center [183, 305] width 364 height 512
click at [50, 85] on span "9 items" at bounding box center [50, 86] width 26 height 8
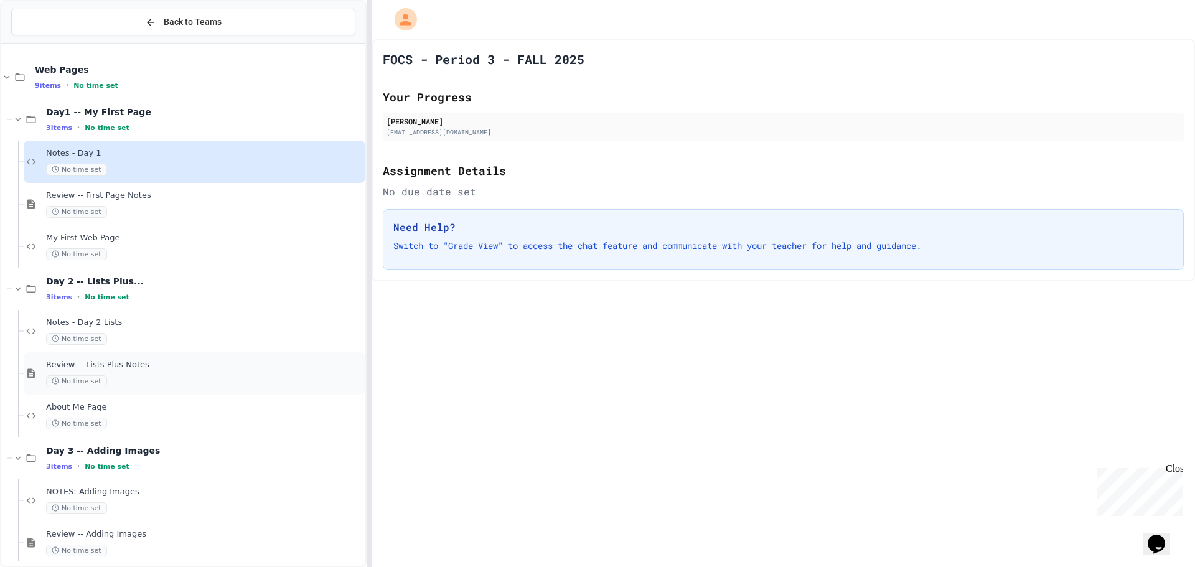
scroll to position [53, 0]
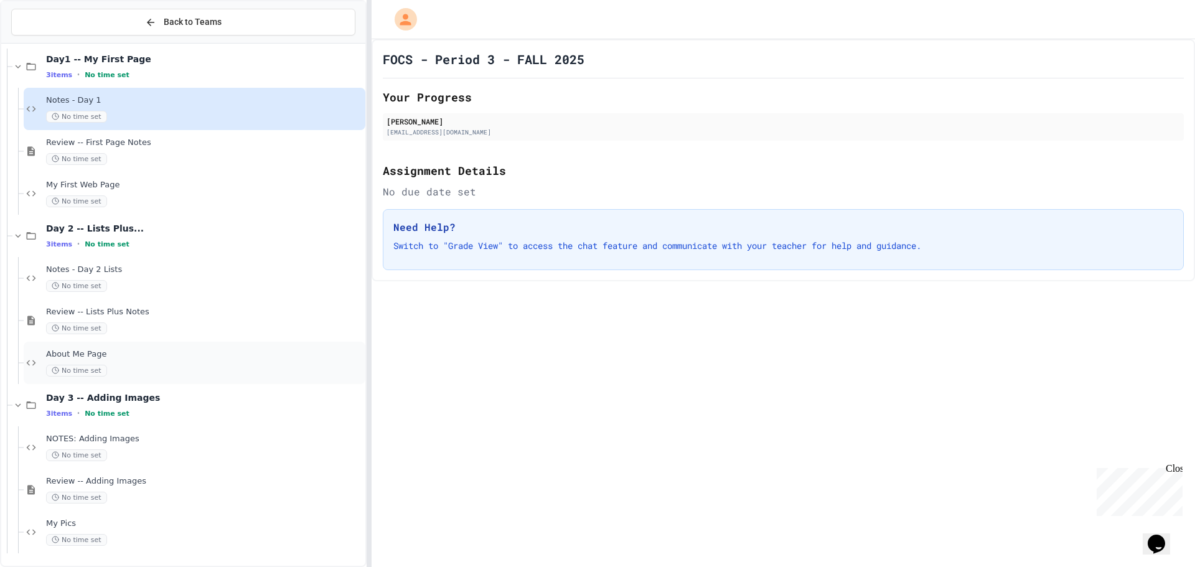
click at [101, 353] on span "About Me Page" at bounding box center [204, 354] width 317 height 11
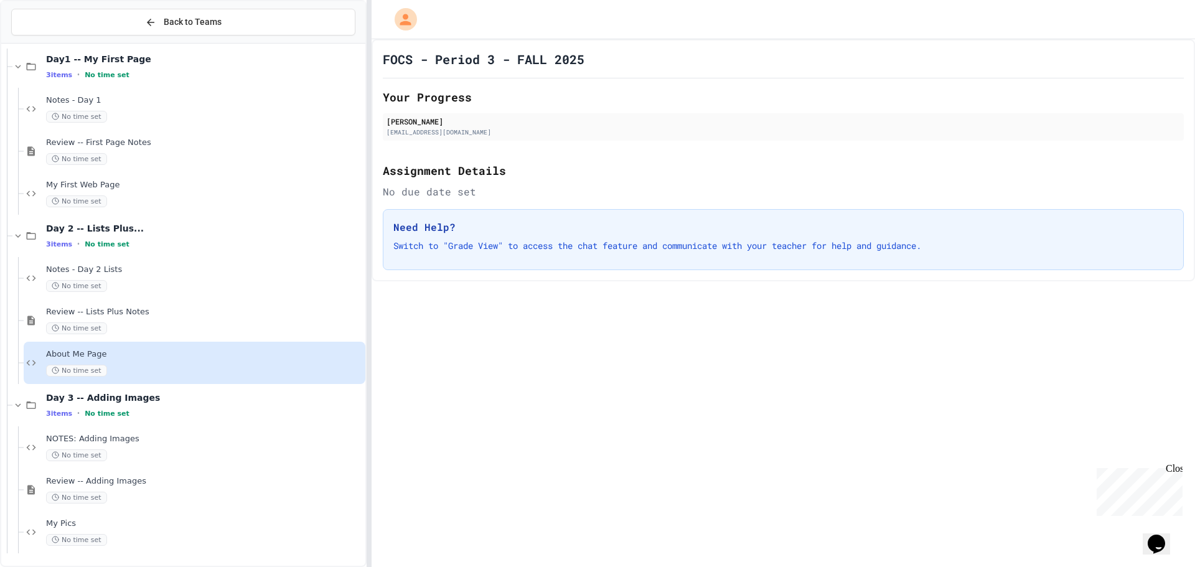
scroll to position [38, 0]
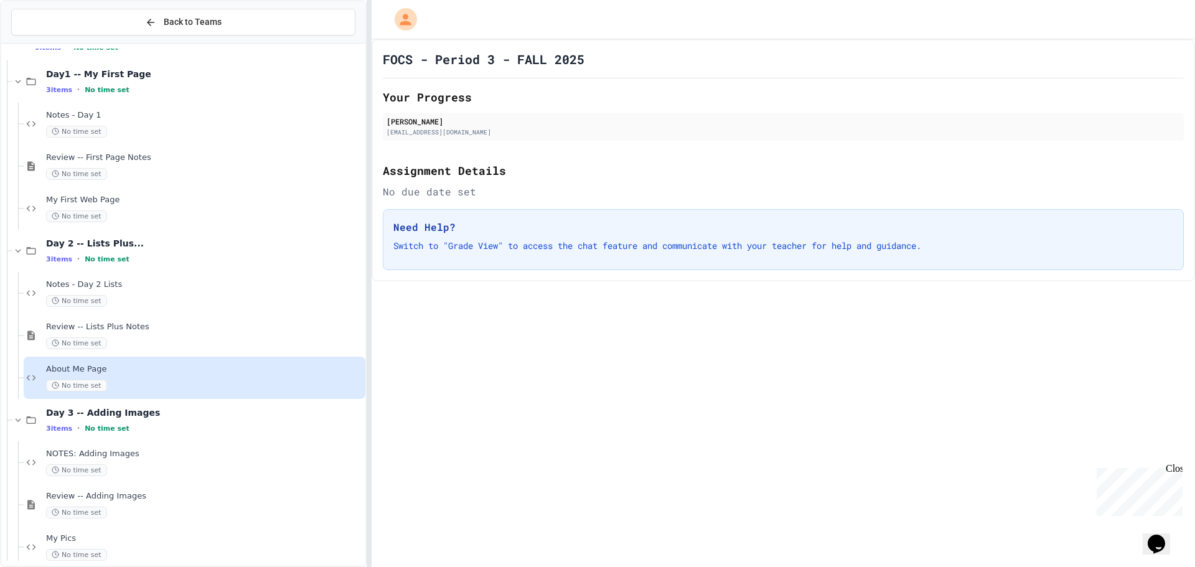
click at [119, 376] on div "About Me Page No time set" at bounding box center [204, 377] width 317 height 27
click at [106, 376] on div "About Me Page No time set" at bounding box center [204, 377] width 317 height 27
click at [108, 375] on div "About Me Page No time set" at bounding box center [204, 377] width 317 height 27
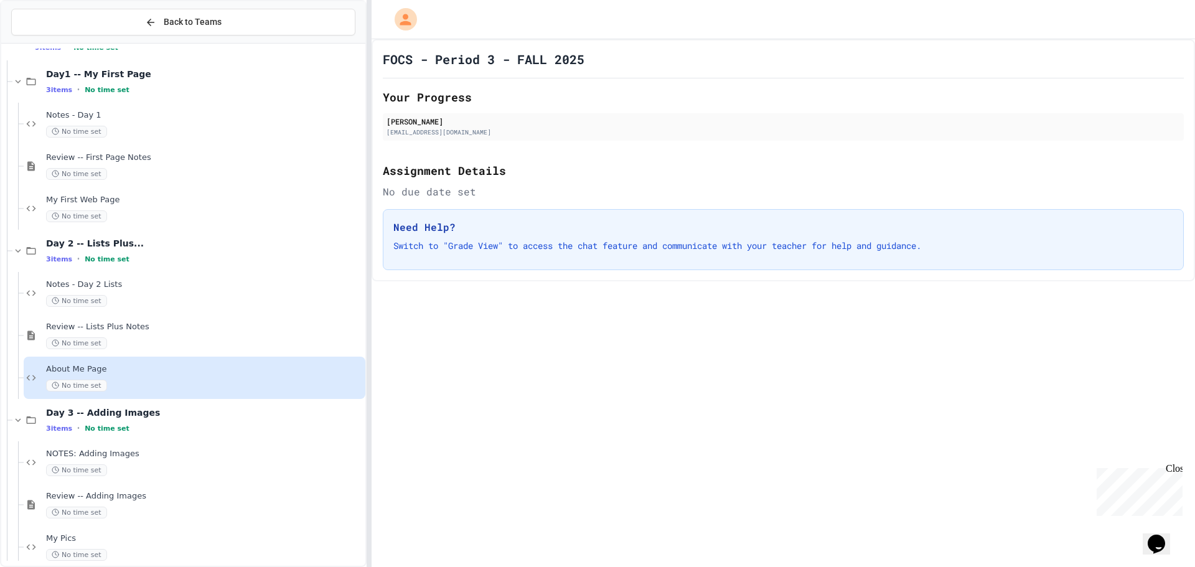
click at [440, 177] on h2 "Assignment Details" at bounding box center [783, 170] width 801 height 17
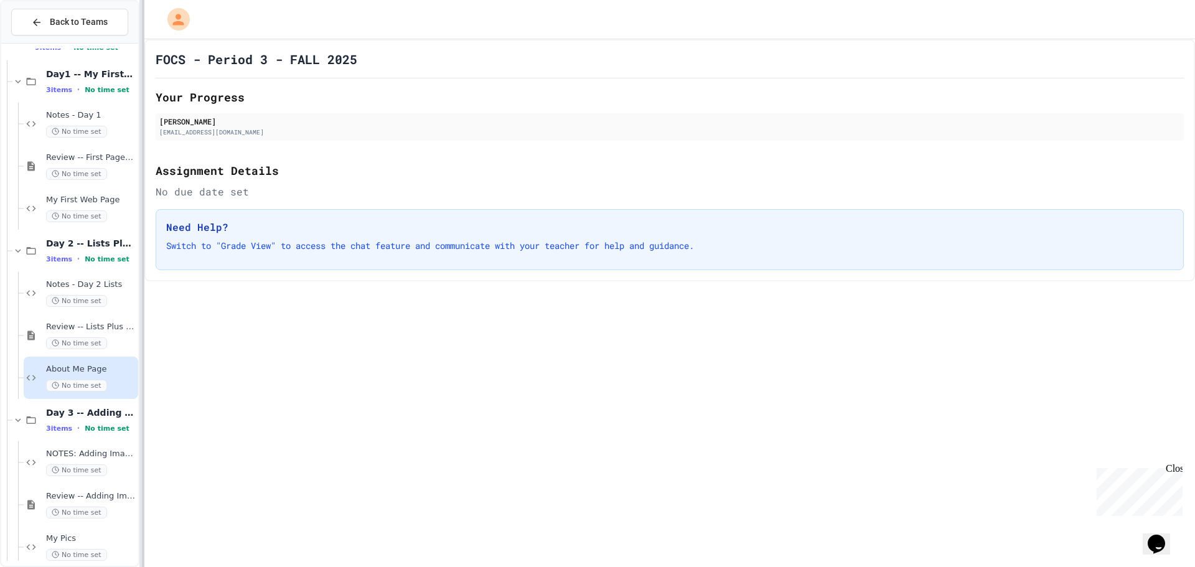
click at [144, 197] on div at bounding box center [143, 283] width 2 height 567
click at [75, 370] on span "About Me Page" at bounding box center [92, 369] width 93 height 11
click at [204, 113] on div "Your Progress Mamadou Bah 11mbah@my.fcps.org" at bounding box center [671, 117] width 1025 height 59
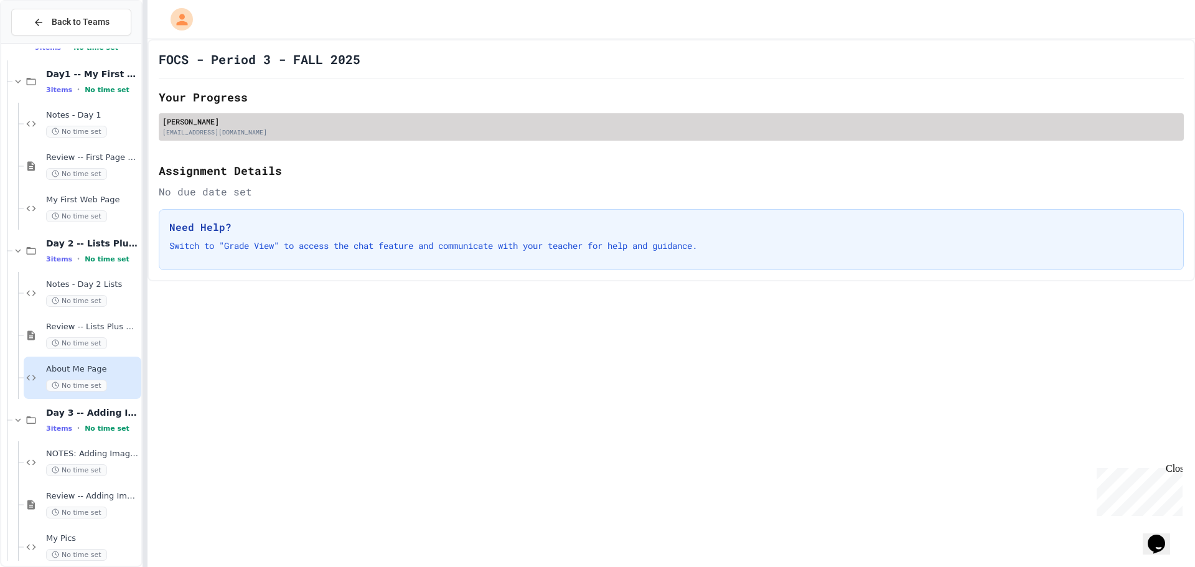
click at [202, 134] on div "[EMAIL_ADDRESS][DOMAIN_NAME]" at bounding box center [672, 132] width 1018 height 9
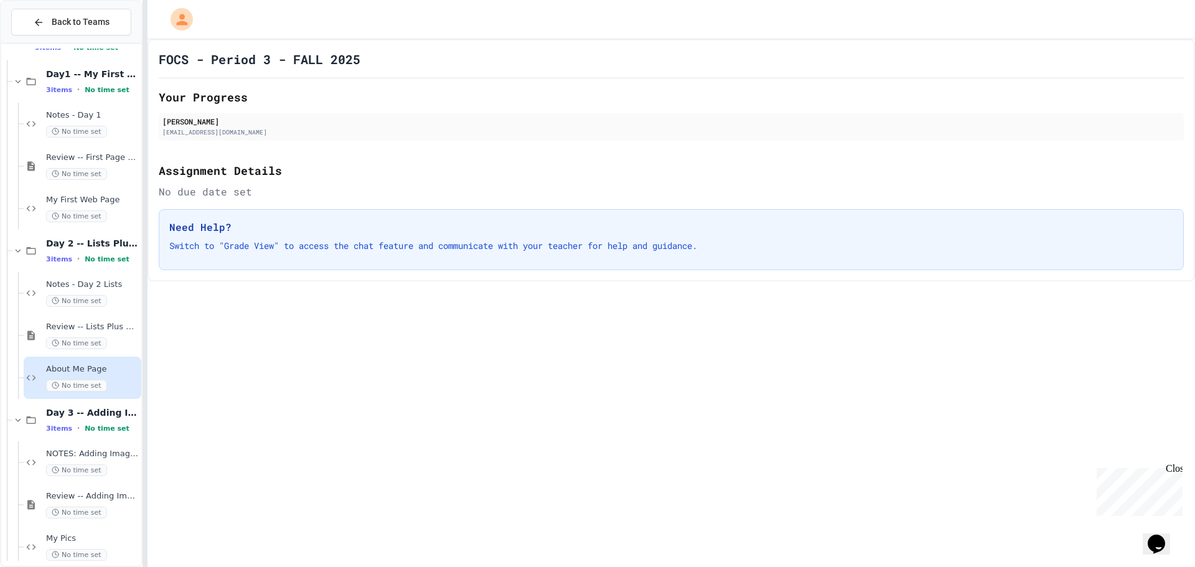
click at [247, 171] on h2 "Assignment Details" at bounding box center [671, 170] width 1025 height 17
drag, startPoint x: 251, startPoint y: 228, endPoint x: 255, endPoint y: 273, distance: 45.6
click at [248, 233] on h3 "Need Help?" at bounding box center [671, 227] width 1004 height 15
drag, startPoint x: 255, startPoint y: 273, endPoint x: 271, endPoint y: 261, distance: 20.6
click at [255, 273] on div "FOCS - Period 3 - FALL 2025 Your Progress [PERSON_NAME] [EMAIL_ADDRESS][DOMAIN_…" at bounding box center [672, 160] width 1048 height 242
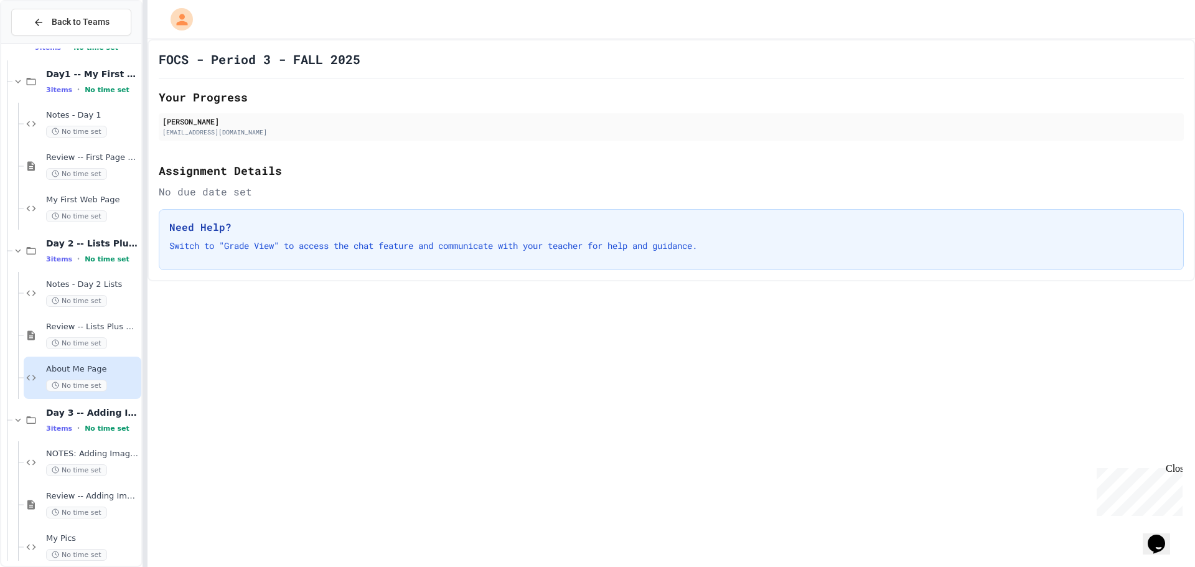
click at [303, 237] on div "Need Help? Switch to "Grade View" to access the chat feature and communicate wi…" at bounding box center [671, 239] width 1025 height 61
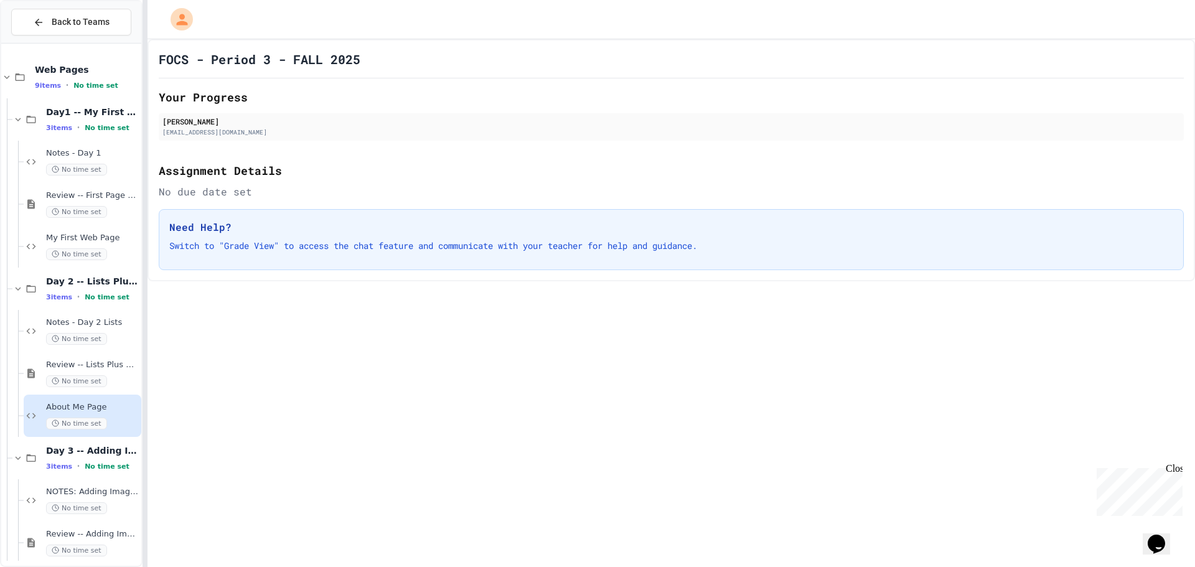
click at [1195, 171] on div "FOCS - Period 3 - FALL 2025 Your Progress [PERSON_NAME] [EMAIL_ADDRESS][DOMAIN_…" at bounding box center [672, 160] width 1048 height 242
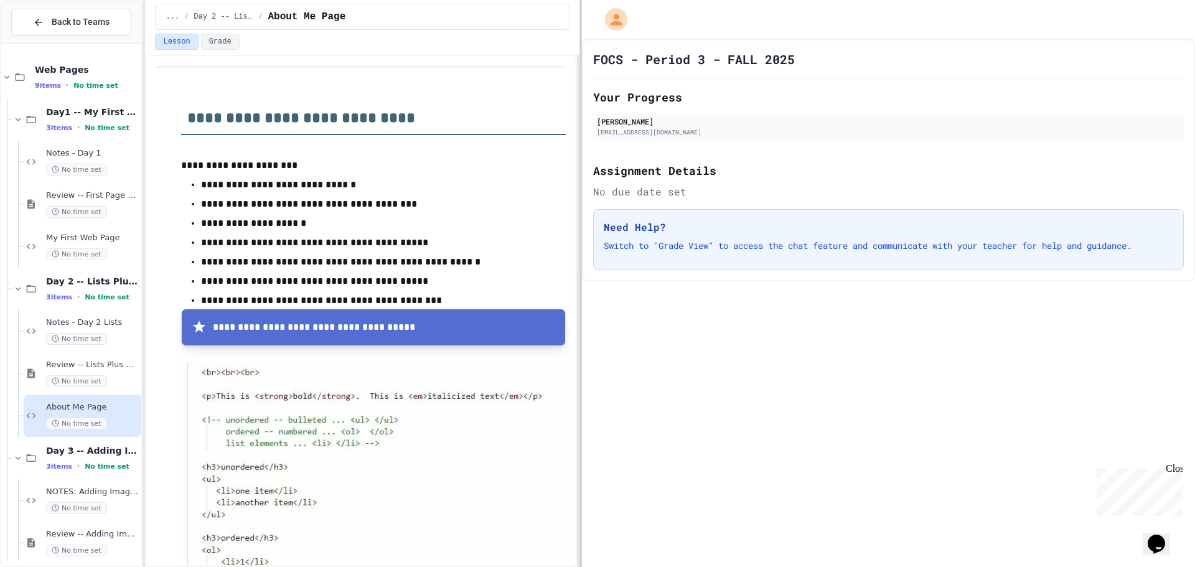
click at [582, 265] on div at bounding box center [581, 283] width 2 height 567
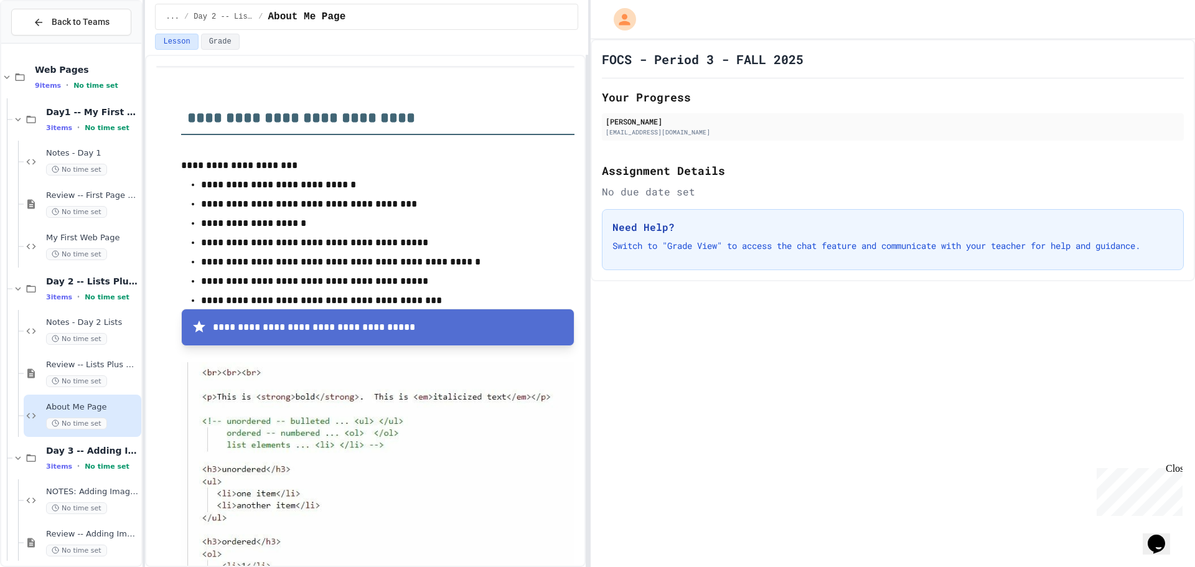
click at [728, 54] on h1 "FOCS - Period 3 - FALL 2025" at bounding box center [703, 58] width 202 height 17
click at [683, 188] on div "No due date set" at bounding box center [893, 191] width 582 height 15
click at [88, 405] on span "About Me Page" at bounding box center [92, 407] width 93 height 11
click at [694, 245] on p "Switch to "Grade View" to access the chat feature and communicate with your tea…" at bounding box center [893, 246] width 561 height 12
click at [215, 37] on button "Grade" at bounding box center [220, 42] width 39 height 16
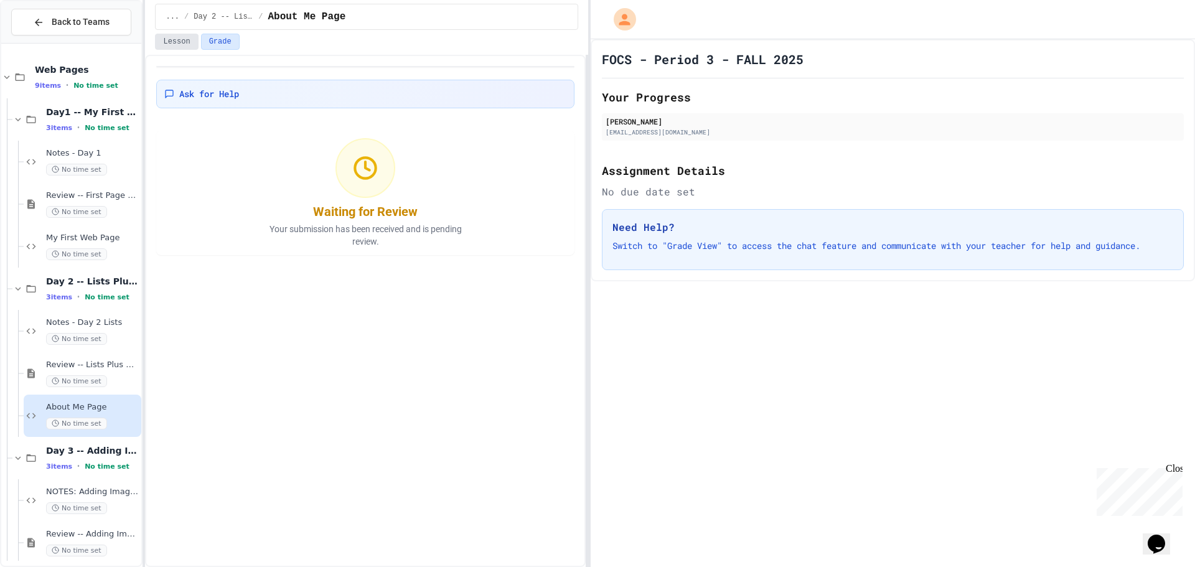
click at [170, 41] on button "Lesson" at bounding box center [176, 42] width 43 height 16
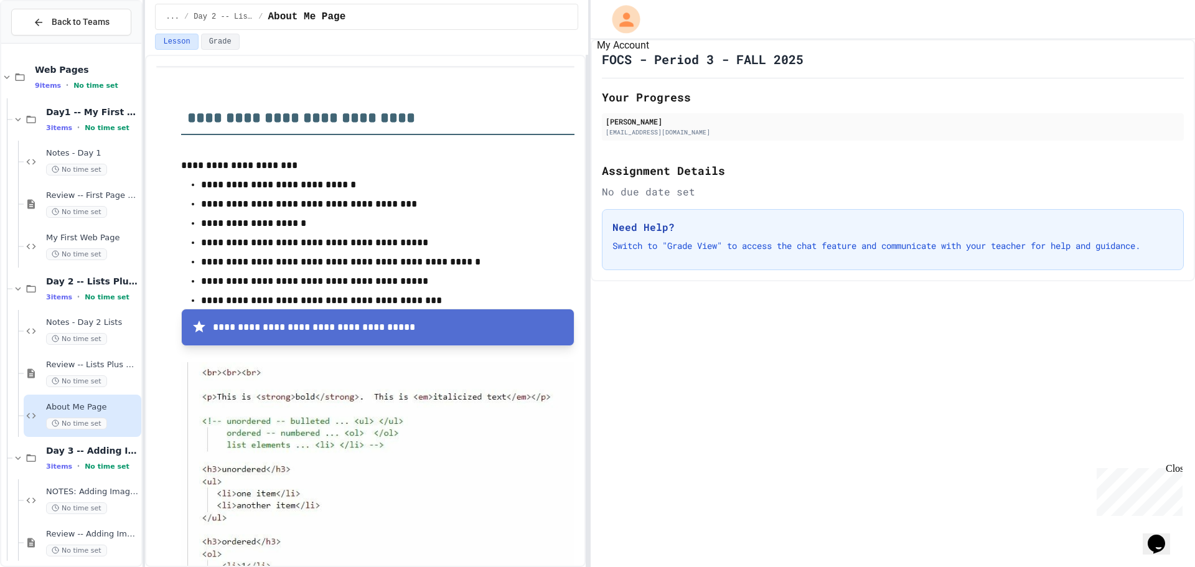
click at [622, 20] on icon "My Account" at bounding box center [626, 19] width 21 height 21
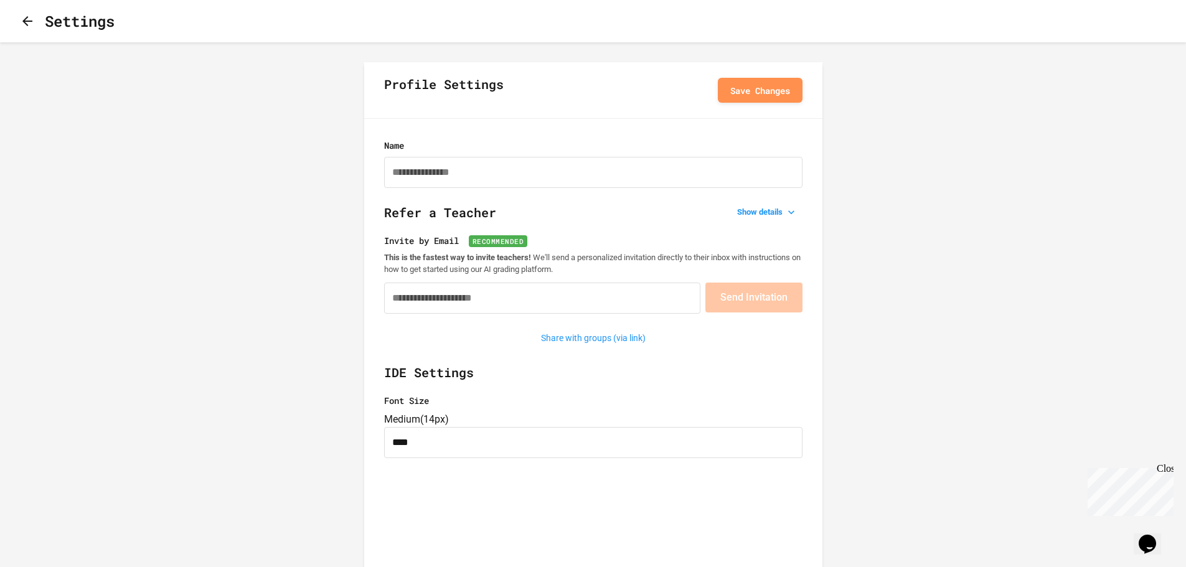
type input "**********"
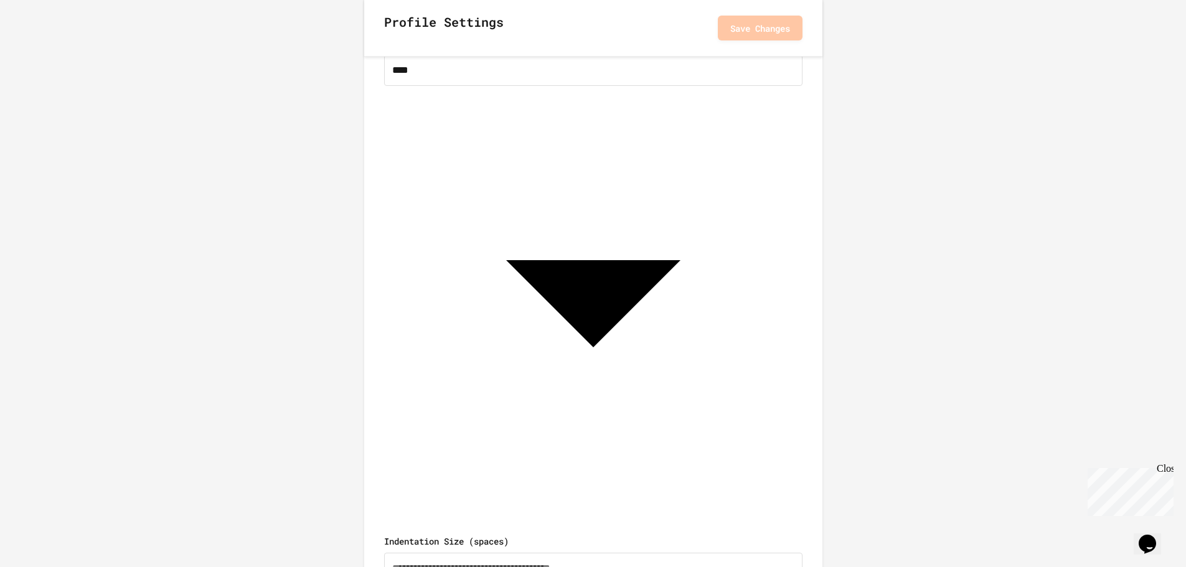
scroll to position [374, 0]
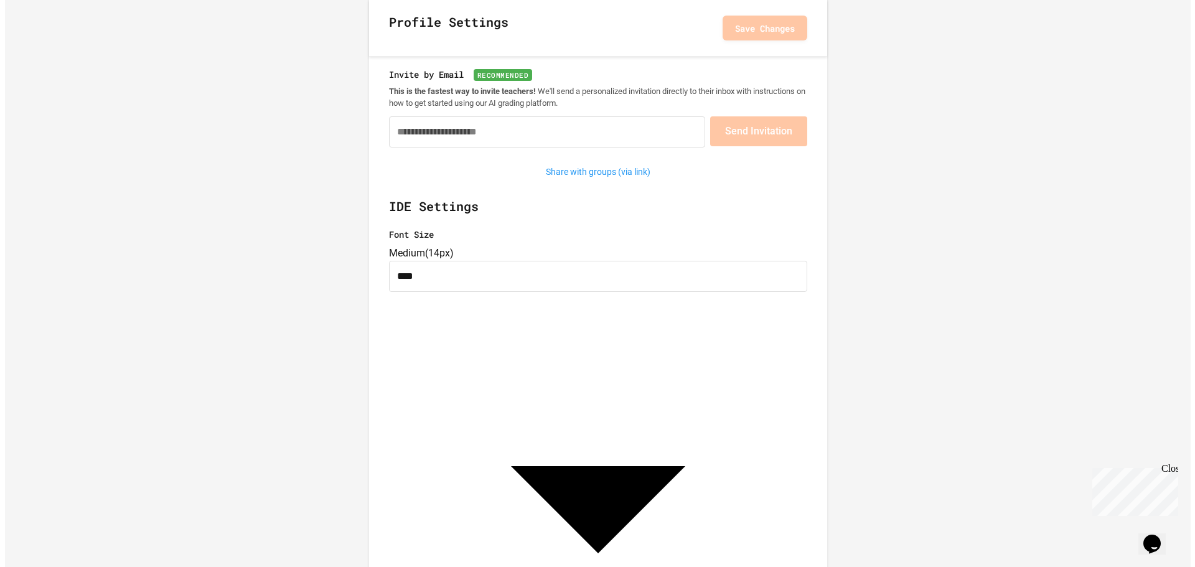
scroll to position [0, 0]
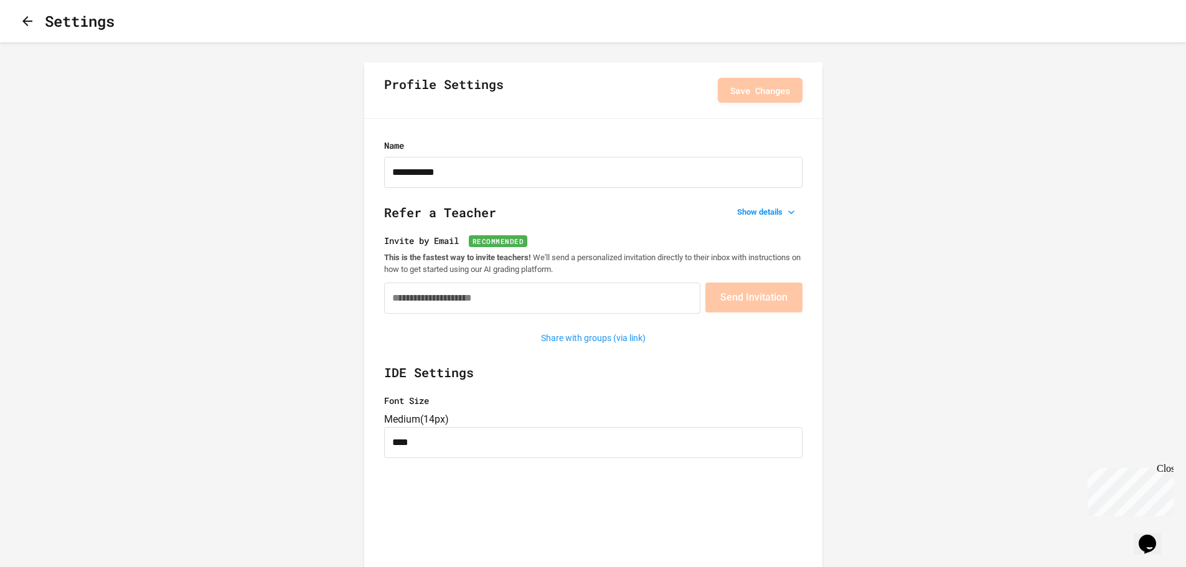
click at [35, 26] on icon "button" at bounding box center [27, 21] width 15 height 15
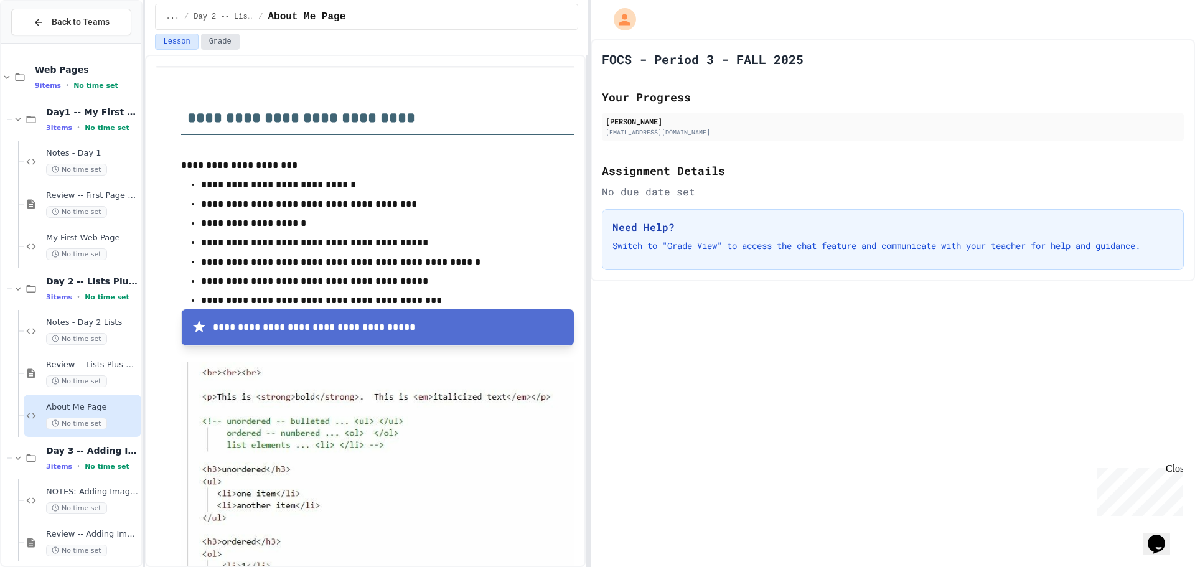
click at [218, 45] on button "Grade" at bounding box center [220, 42] width 39 height 16
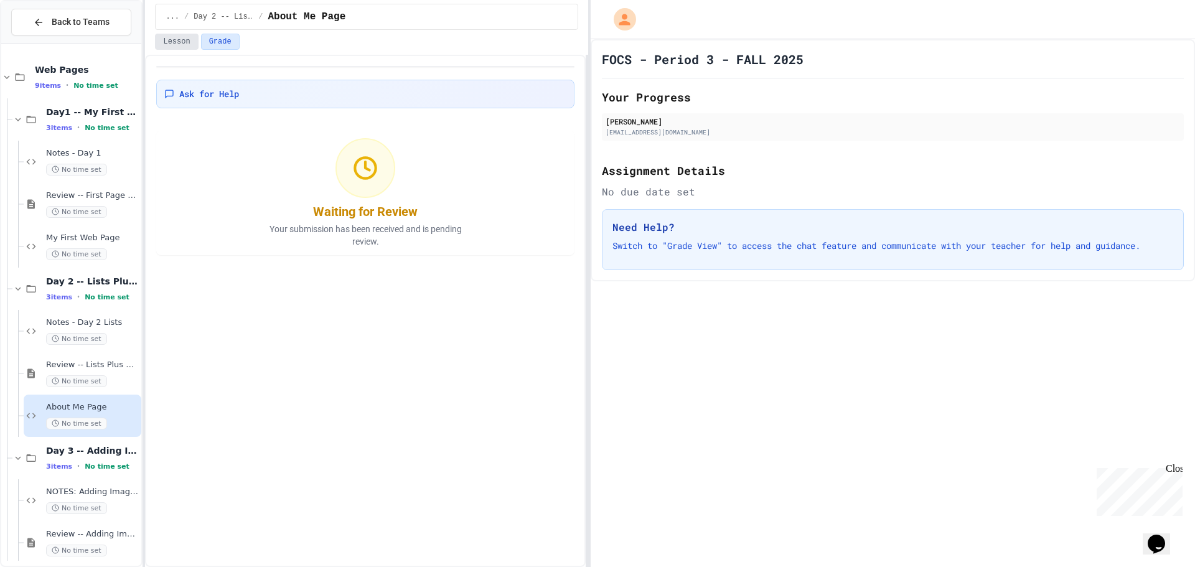
click at [174, 40] on button "Lesson" at bounding box center [176, 42] width 43 height 16
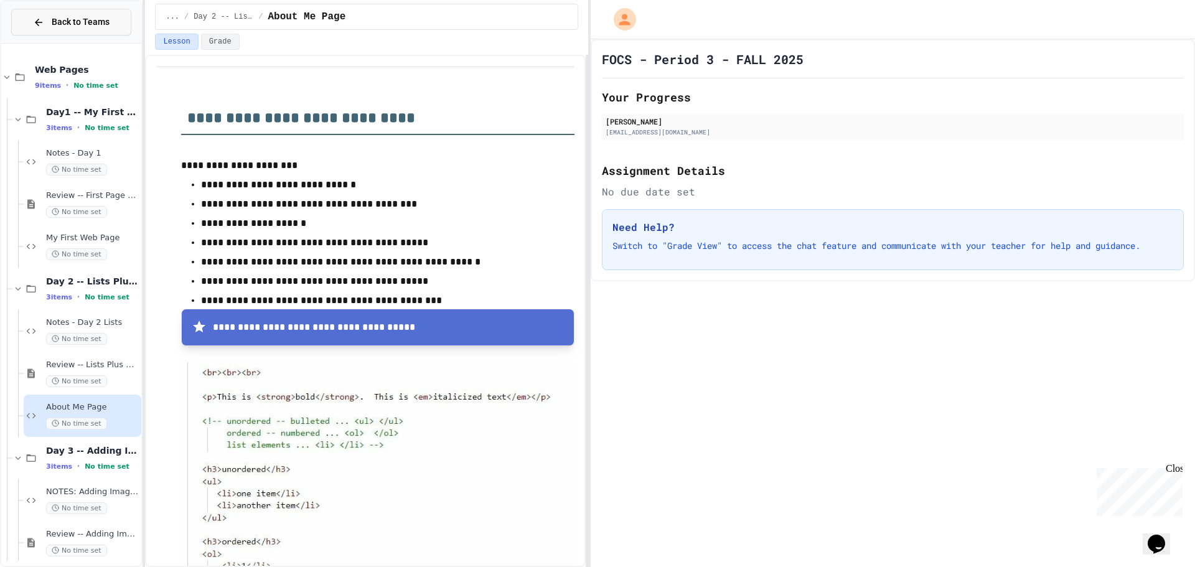
click at [67, 22] on span "Back to Teams" at bounding box center [81, 22] width 58 height 13
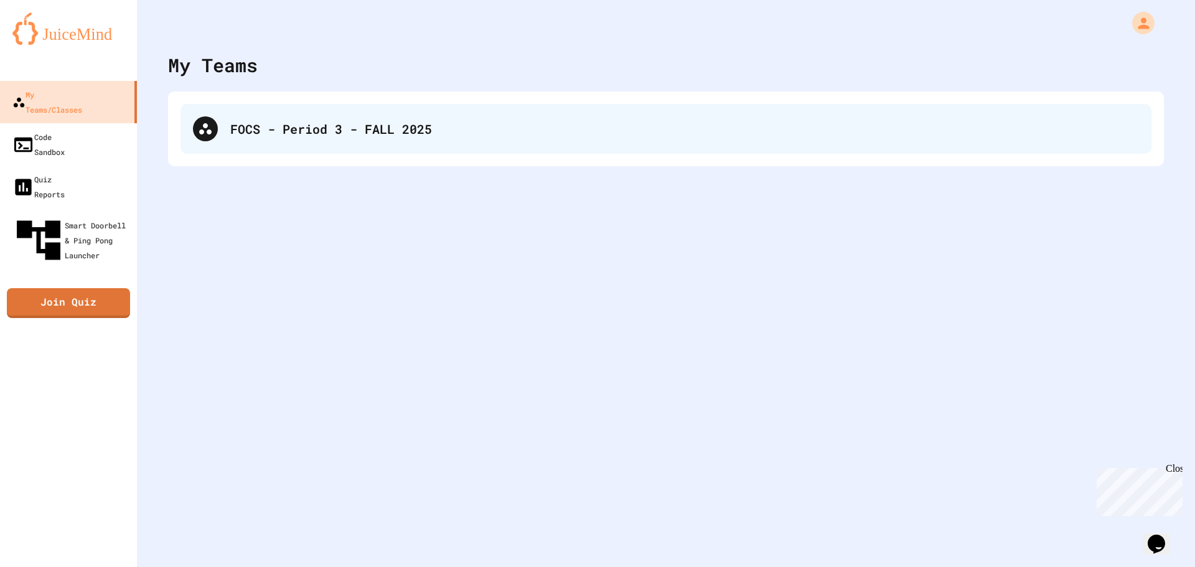
click at [397, 141] on div "FOCS - Period 3 - FALL 2025" at bounding box center [666, 129] width 971 height 50
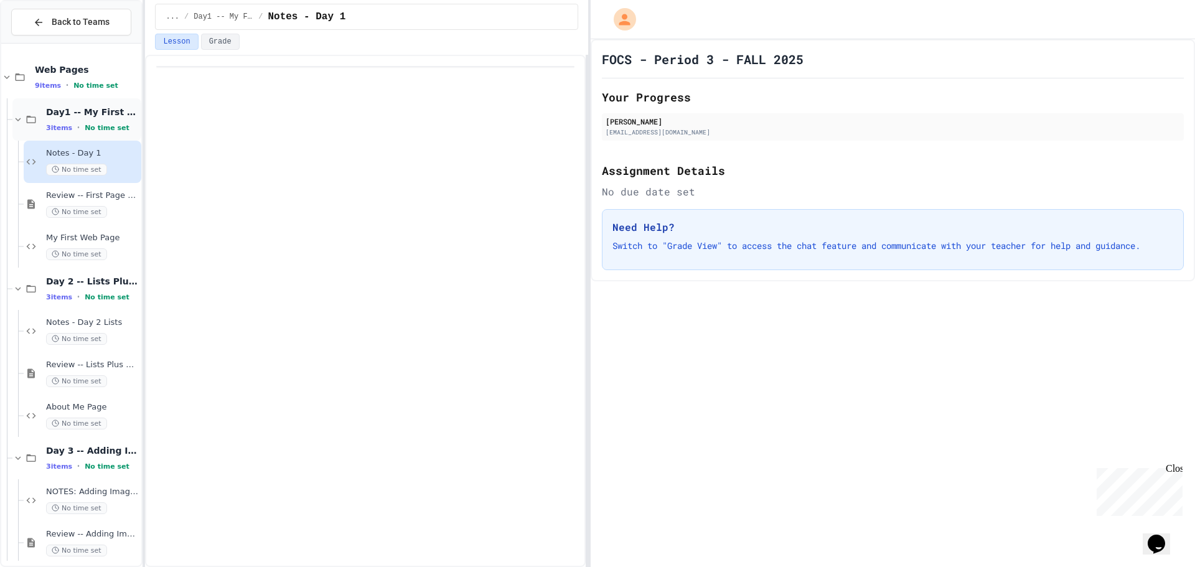
click at [75, 118] on div "Day1 -- My First Page 3 items • No time set" at bounding box center [92, 119] width 93 height 26
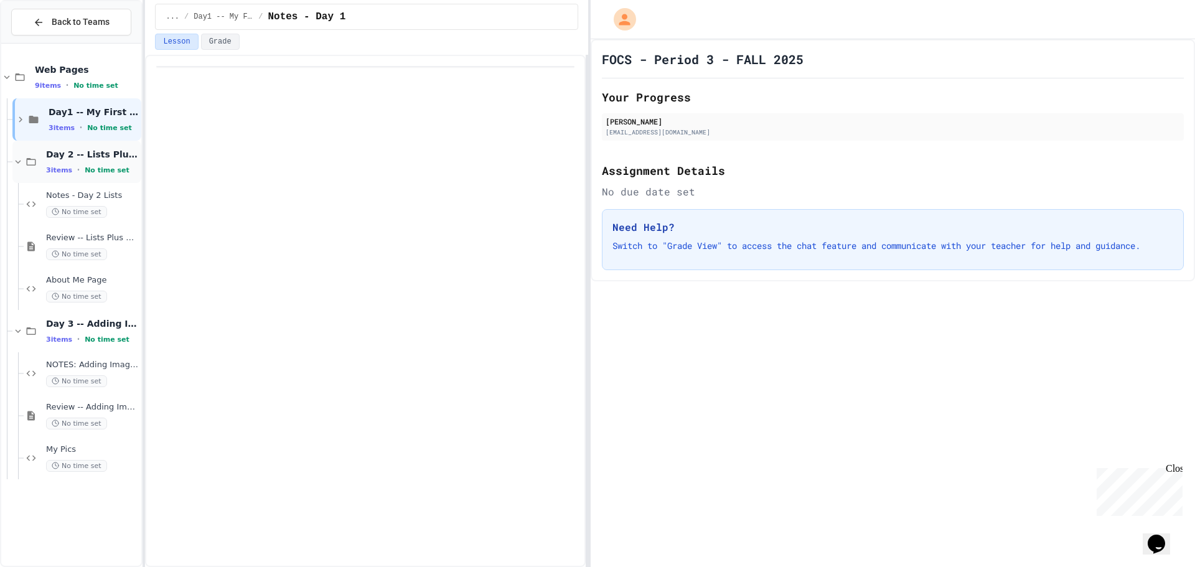
click at [73, 158] on span "Day 2 -- Lists Plus..." at bounding box center [92, 154] width 93 height 11
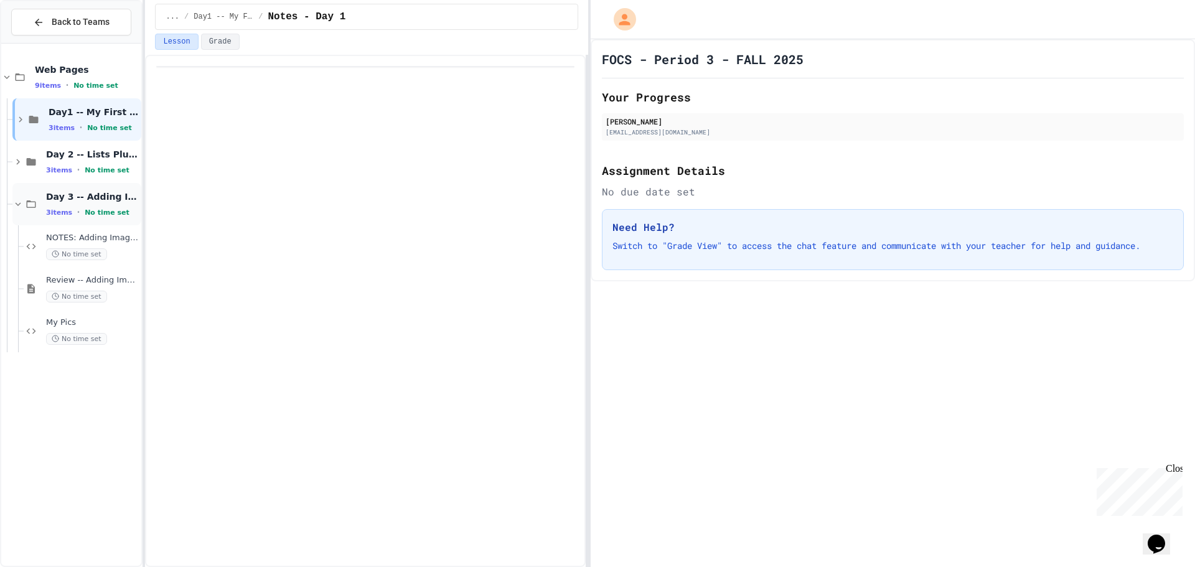
click at [70, 197] on span "Day 3 -- Adding Images" at bounding box center [92, 196] width 93 height 11
click at [82, 159] on span "Day 2 -- Lists Plus..." at bounding box center [92, 154] width 93 height 11
click at [217, 40] on button "Grade" at bounding box center [220, 42] width 39 height 16
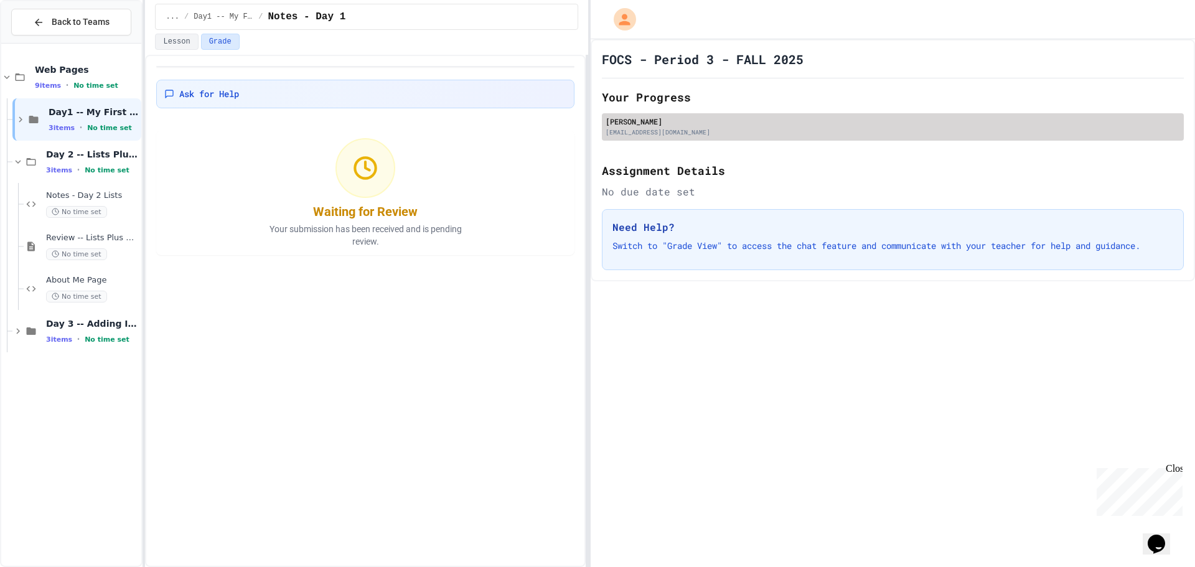
click at [643, 128] on div "[EMAIL_ADDRESS][DOMAIN_NAME]" at bounding box center [893, 132] width 575 height 9
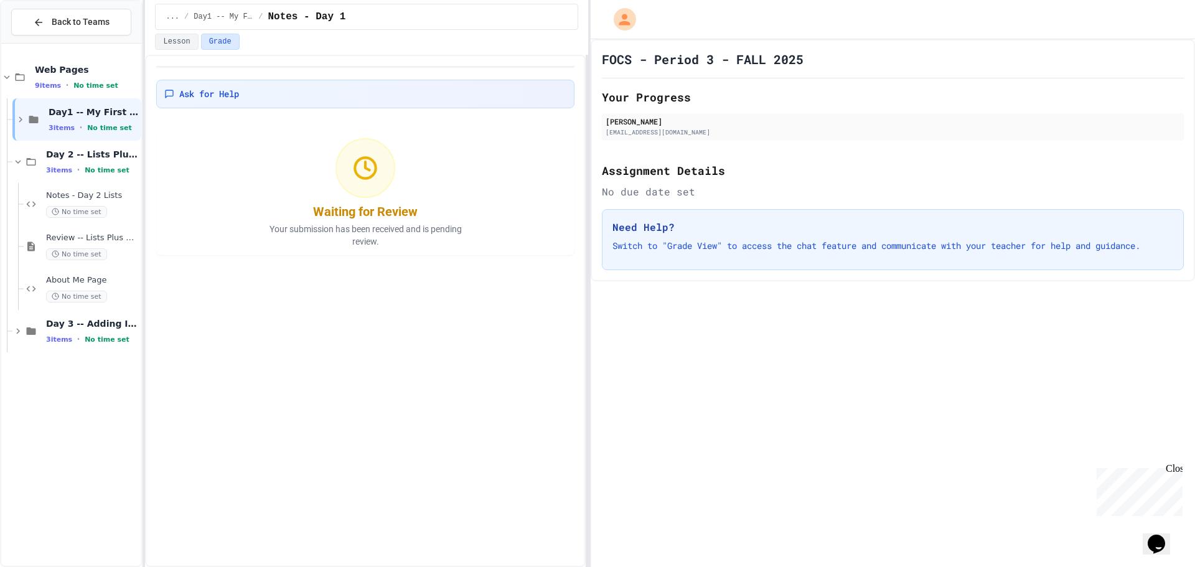
click at [654, 231] on h3 "Need Help?" at bounding box center [893, 227] width 561 height 15
click at [699, 243] on p "Switch to "Grade View" to access the chat feature and communicate with your tea…" at bounding box center [893, 246] width 561 height 12
click at [621, 17] on icon "My Account" at bounding box center [626, 19] width 20 height 20
click at [66, 567] on div at bounding box center [597, 567] width 1195 height 0
click at [66, 24] on span "Back to Teams" at bounding box center [81, 22] width 58 height 13
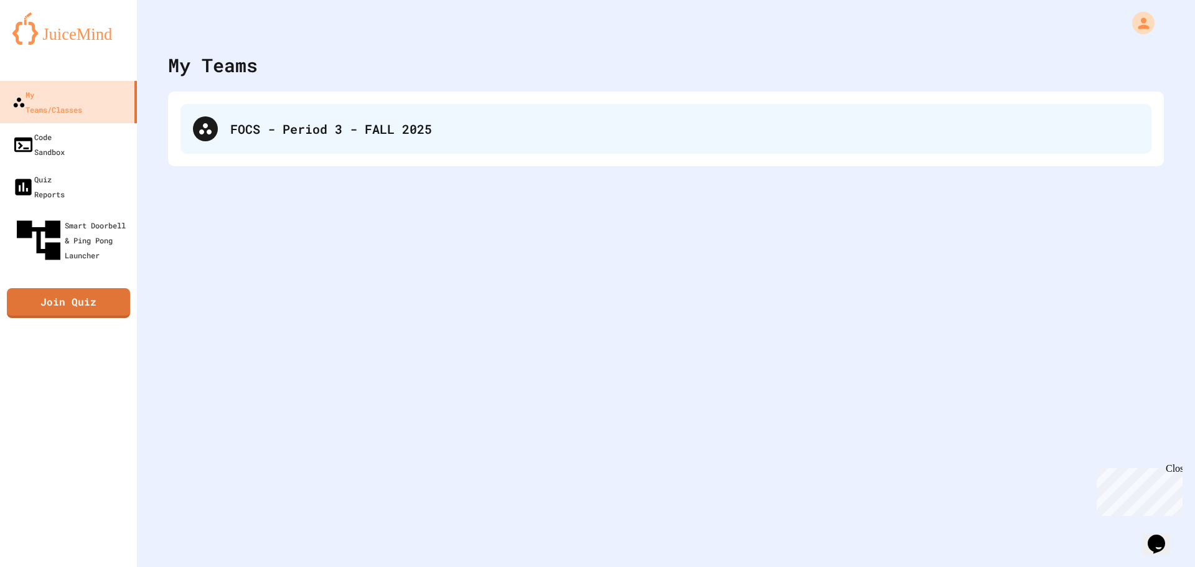
click at [264, 135] on div "FOCS - Period 3 - FALL 2025" at bounding box center [684, 129] width 909 height 19
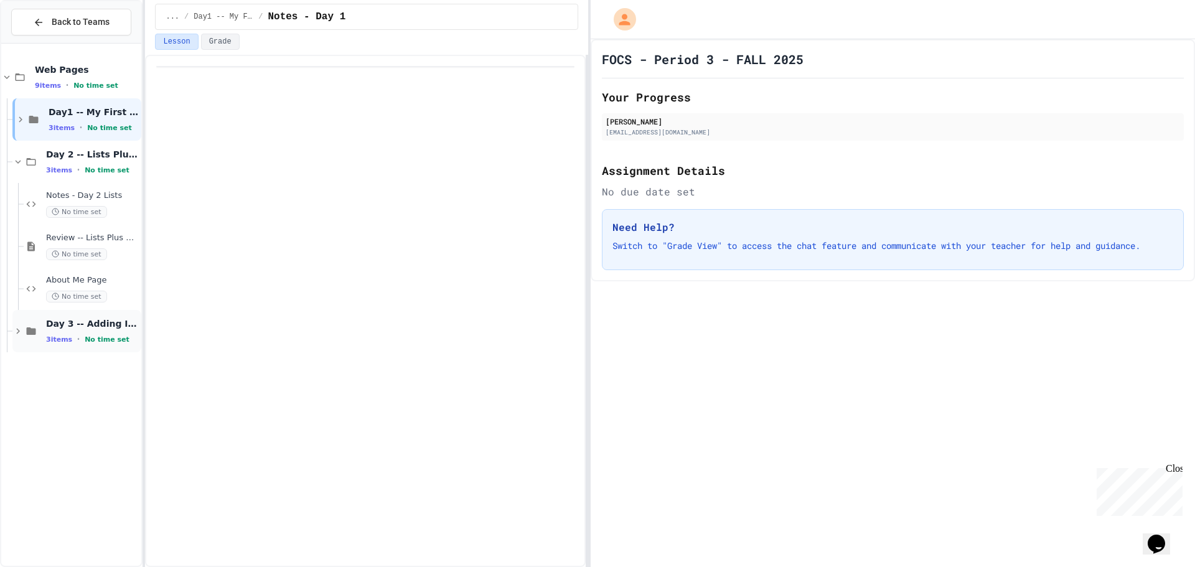
click at [92, 336] on span "No time set" at bounding box center [107, 340] width 45 height 8
click at [93, 372] on div "NOTES: Adding Images No time set" at bounding box center [92, 373] width 93 height 27
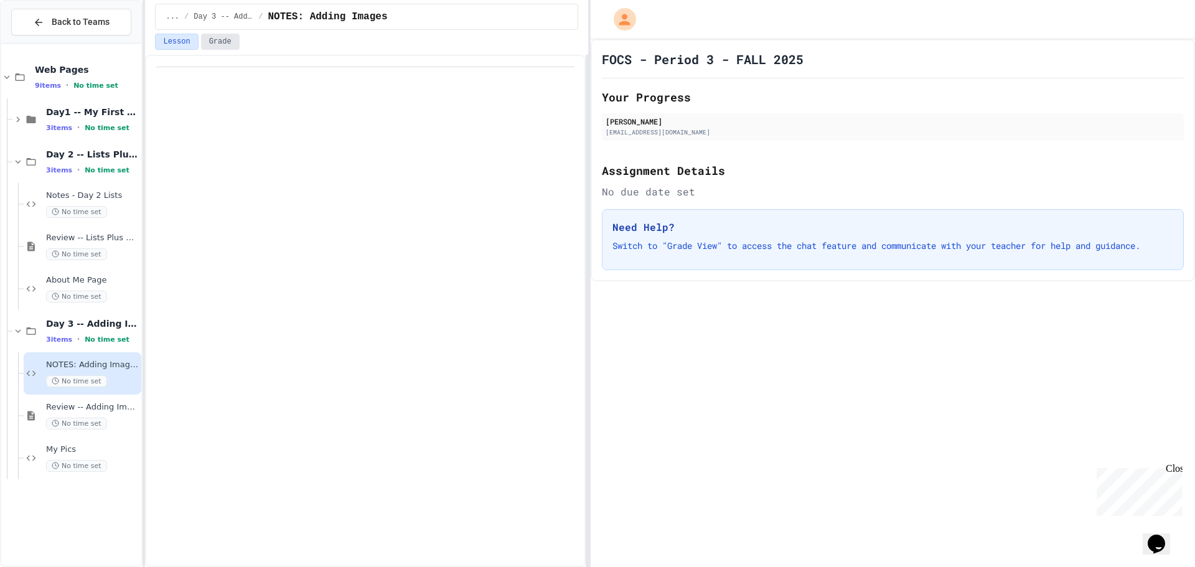
click at [222, 42] on button "Grade" at bounding box center [220, 42] width 39 height 16
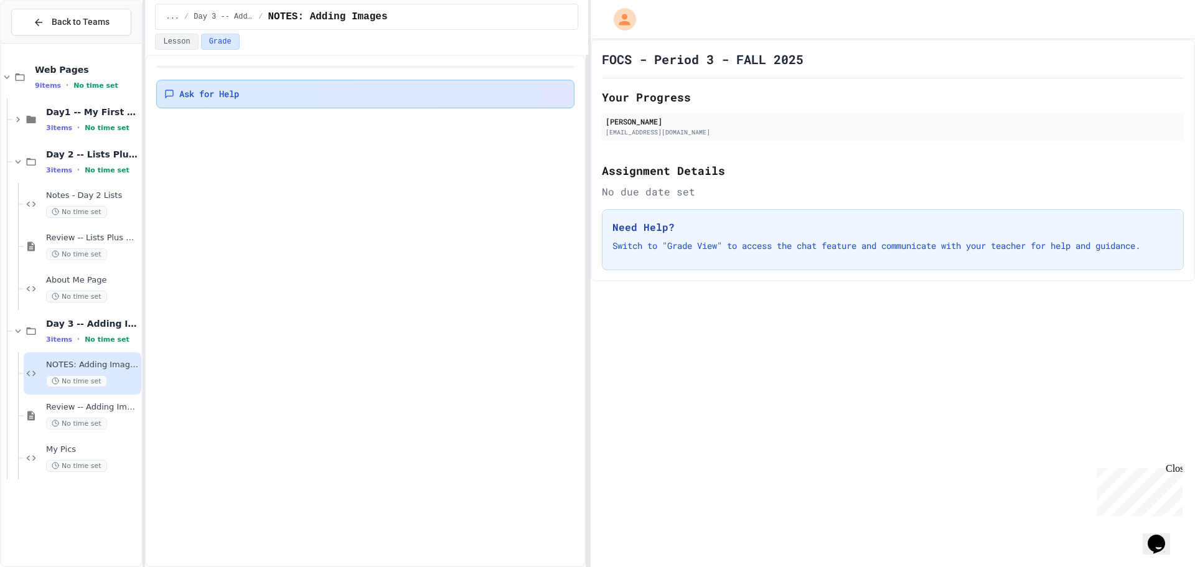
click at [211, 97] on span "Ask for Help" at bounding box center [209, 94] width 60 height 12
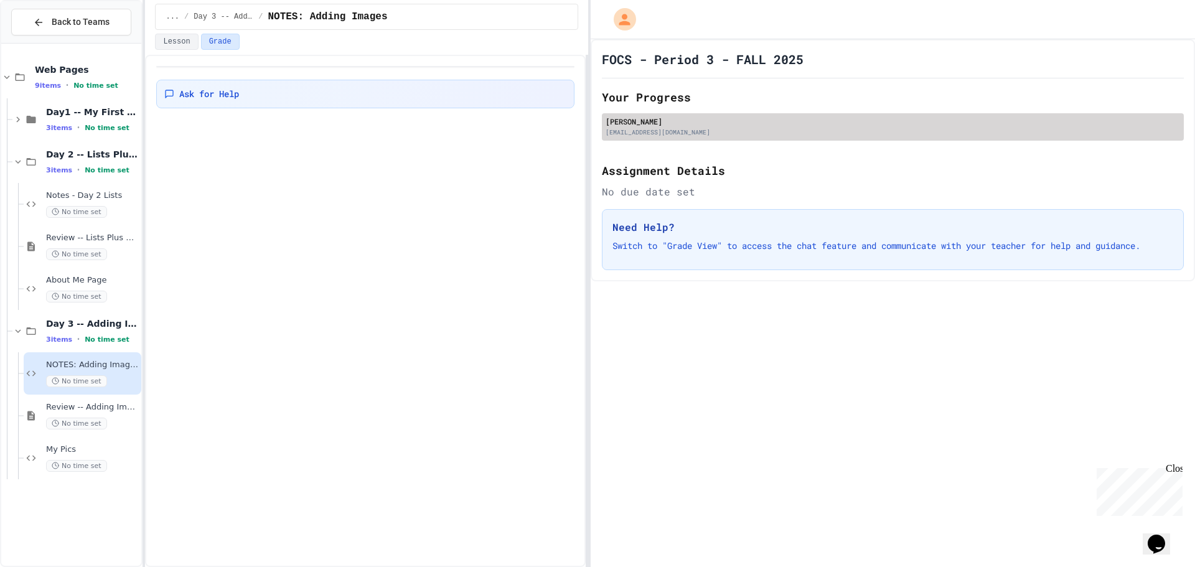
click at [653, 130] on div "[EMAIL_ADDRESS][DOMAIN_NAME]" at bounding box center [893, 132] width 575 height 9
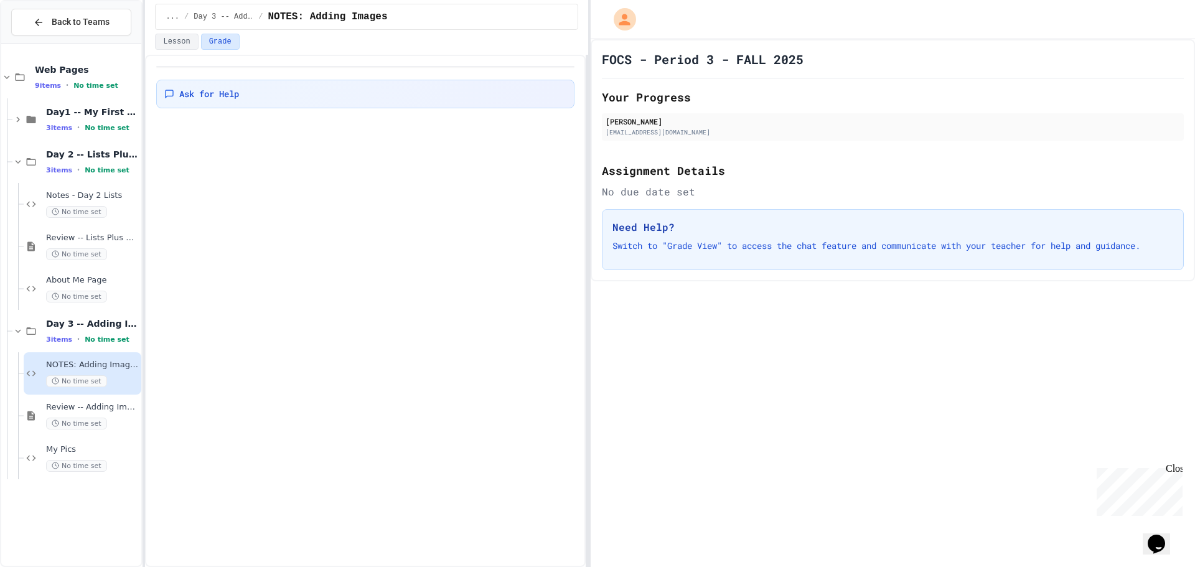
click at [705, 241] on p "Switch to "Grade View" to access the chat feature and communicate with your tea…" at bounding box center [893, 246] width 561 height 12
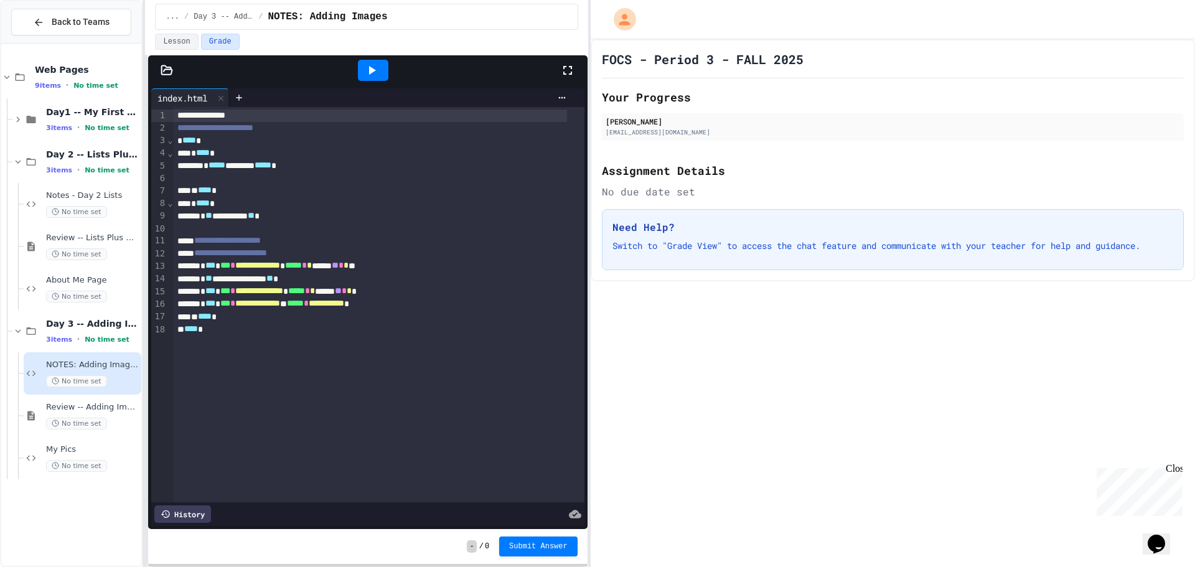
click at [4, 514] on div "**********" at bounding box center [597, 283] width 1195 height 567
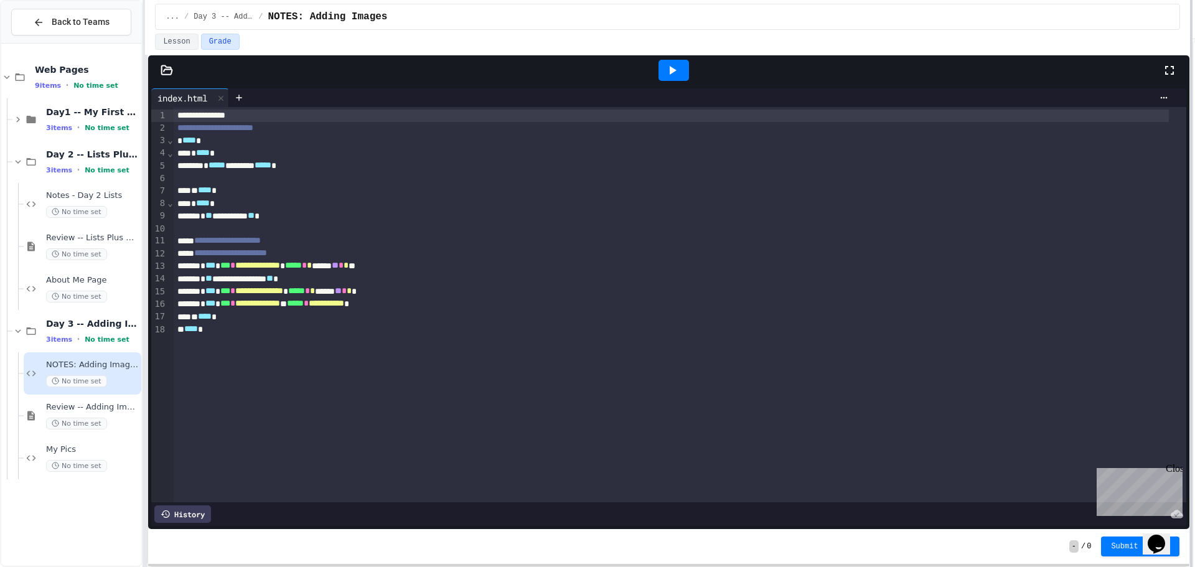
click at [1190, 230] on div at bounding box center [1191, 283] width 2 height 567
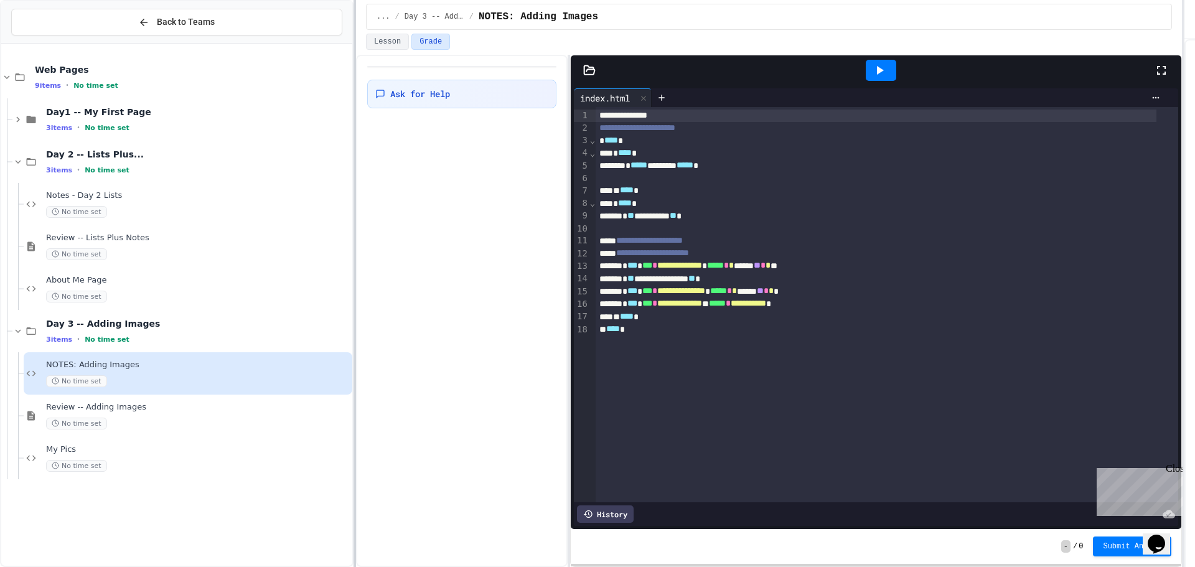
click at [356, 233] on div at bounding box center [355, 283] width 2 height 567
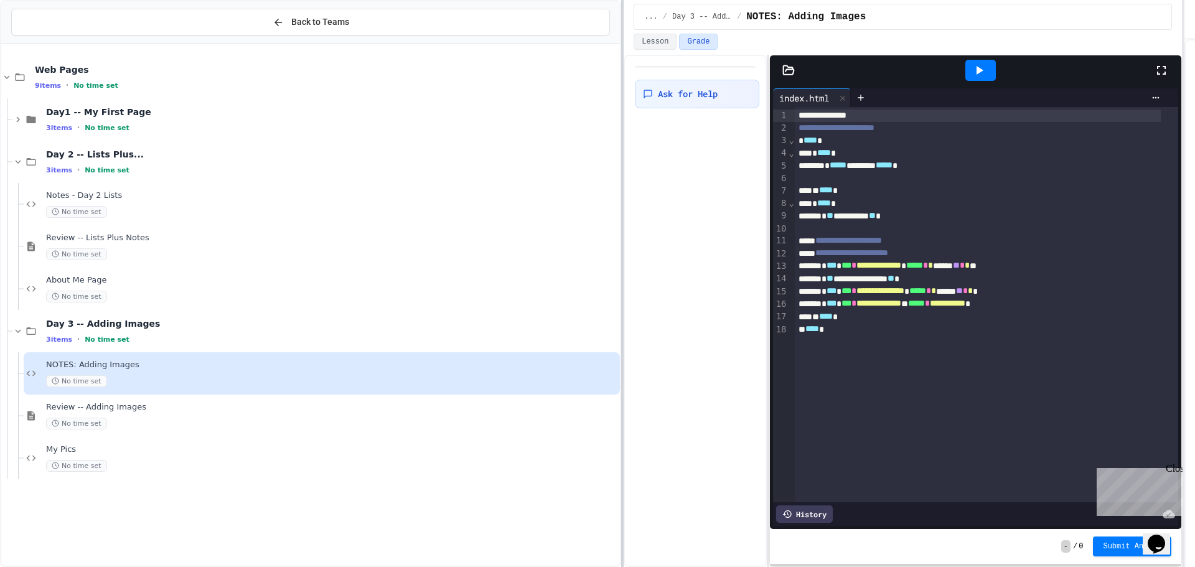
click at [627, 144] on div "**********" at bounding box center [597, 283] width 1195 height 567
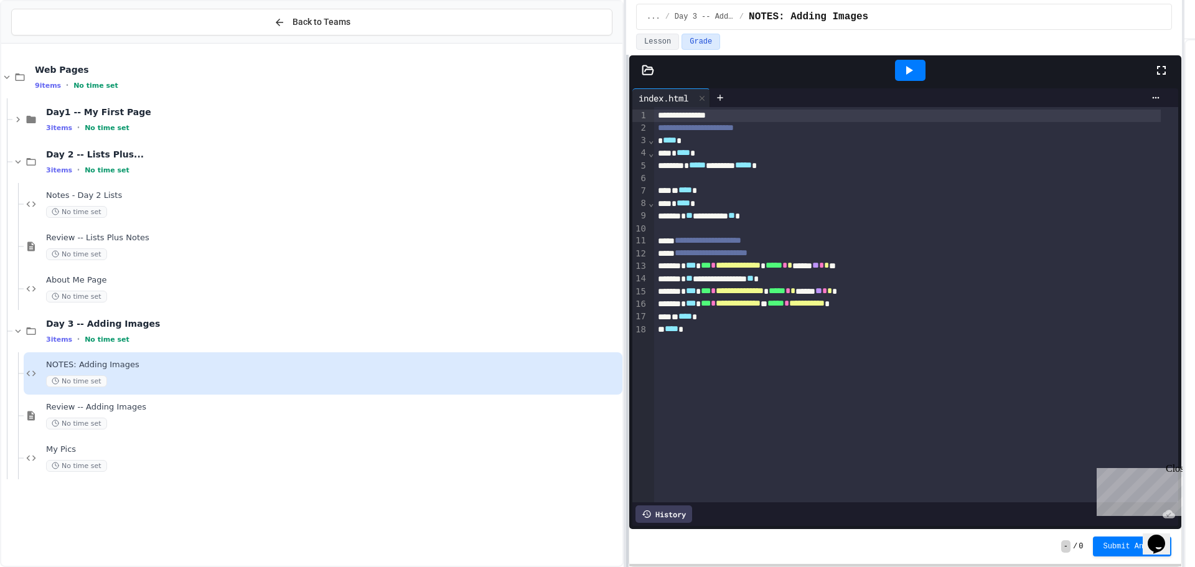
click at [539, 280] on div "**********" at bounding box center [597, 283] width 1195 height 567
click at [96, 194] on span "Notes - Day 2 Lists" at bounding box center [333, 196] width 574 height 11
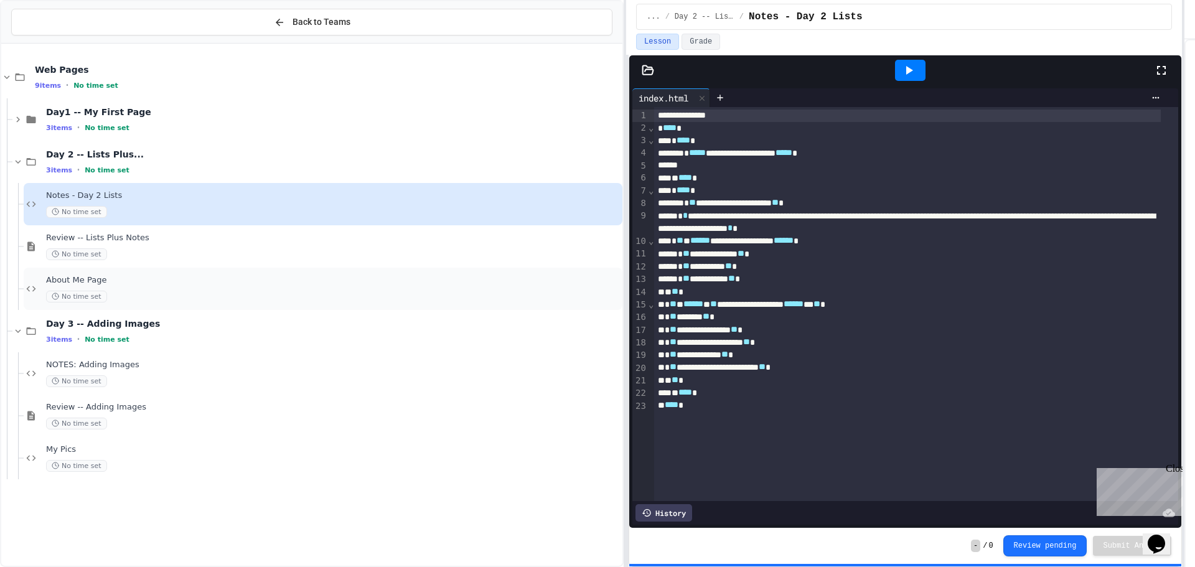
click at [76, 280] on span "About Me Page" at bounding box center [333, 280] width 574 height 11
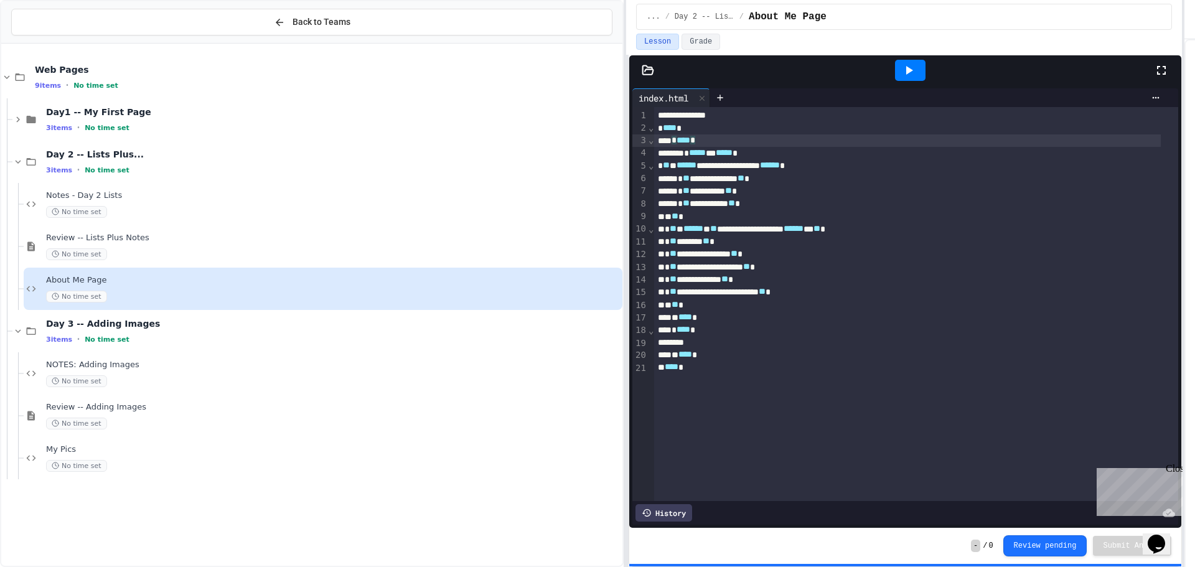
click at [747, 140] on div "* **** *" at bounding box center [907, 140] width 507 height 12
click at [728, 151] on div "* ***** *** ***** *" at bounding box center [907, 153] width 507 height 12
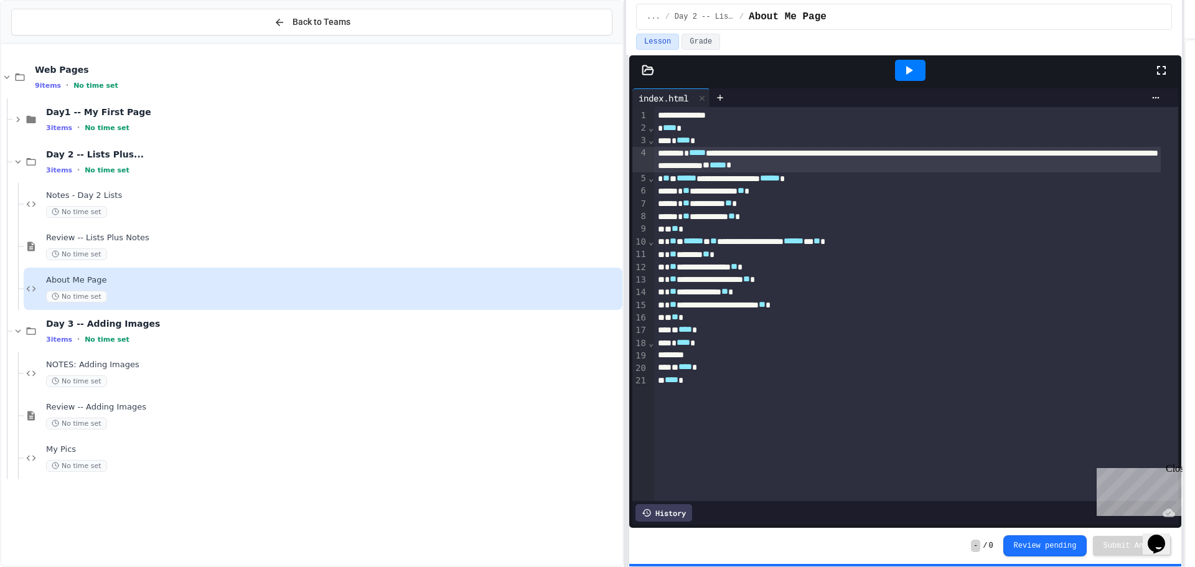
click at [908, 64] on icon at bounding box center [909, 70] width 15 height 15
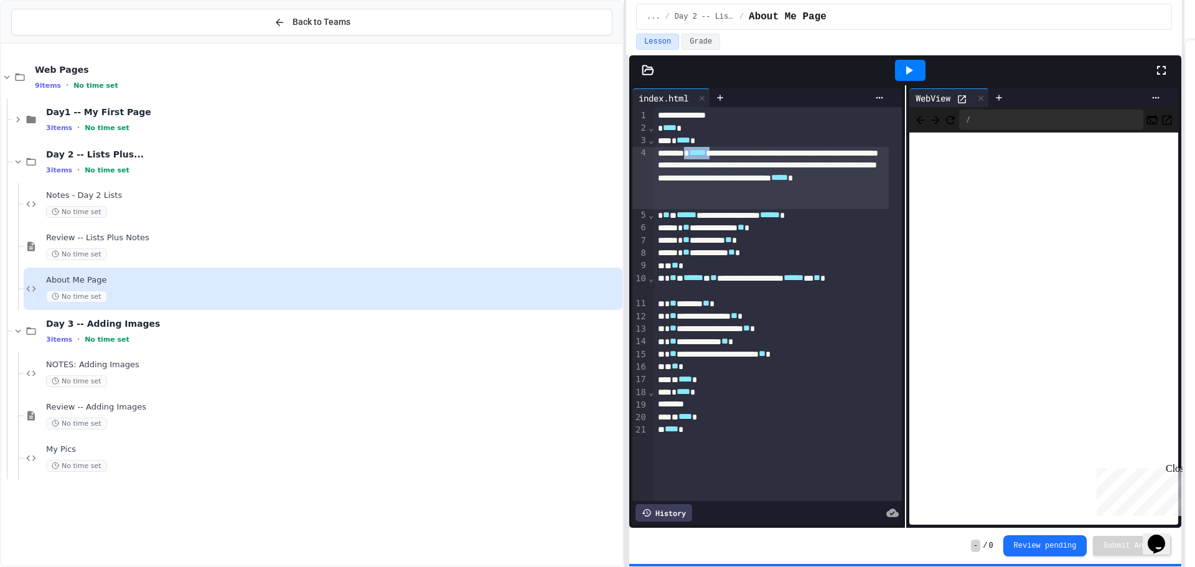
drag, startPoint x: 694, startPoint y: 149, endPoint x: 728, endPoint y: 157, distance: 35.7
click at [728, 157] on div "**********" at bounding box center [771, 178] width 235 height 62
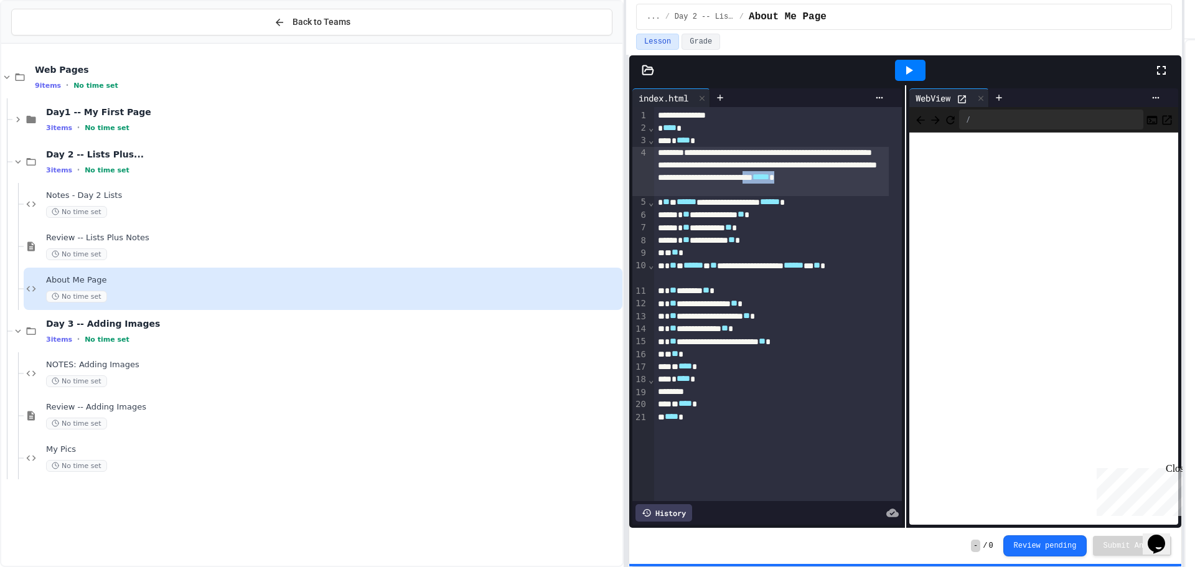
drag, startPoint x: 797, startPoint y: 188, endPoint x: 852, endPoint y: 192, distance: 55.6
click at [846, 192] on div "**********" at bounding box center [771, 171] width 235 height 49
click at [915, 70] on icon at bounding box center [909, 70] width 15 height 15
click at [915, 70] on div "Stop" at bounding box center [911, 71] width 58 height 24
drag, startPoint x: 1177, startPoint y: 468, endPoint x: 2263, endPoint y: 933, distance: 1182.1
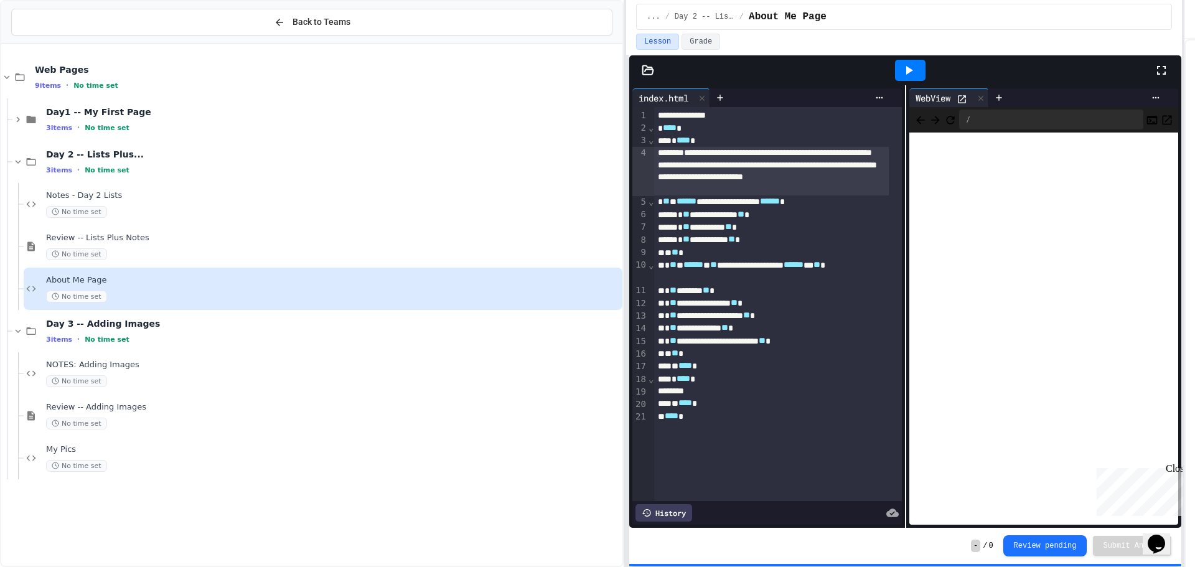
click at [1177, 468] on div "Close" at bounding box center [1174, 471] width 16 height 16
click at [1067, 555] on div "Review pending" at bounding box center [1046, 545] width 84 height 21
click at [1049, 549] on button "Review pending" at bounding box center [1046, 545] width 84 height 21
click at [1072, 554] on button "Review pending" at bounding box center [1046, 544] width 84 height 21
click at [1058, 547] on button "Review pending" at bounding box center [1046, 544] width 84 height 21
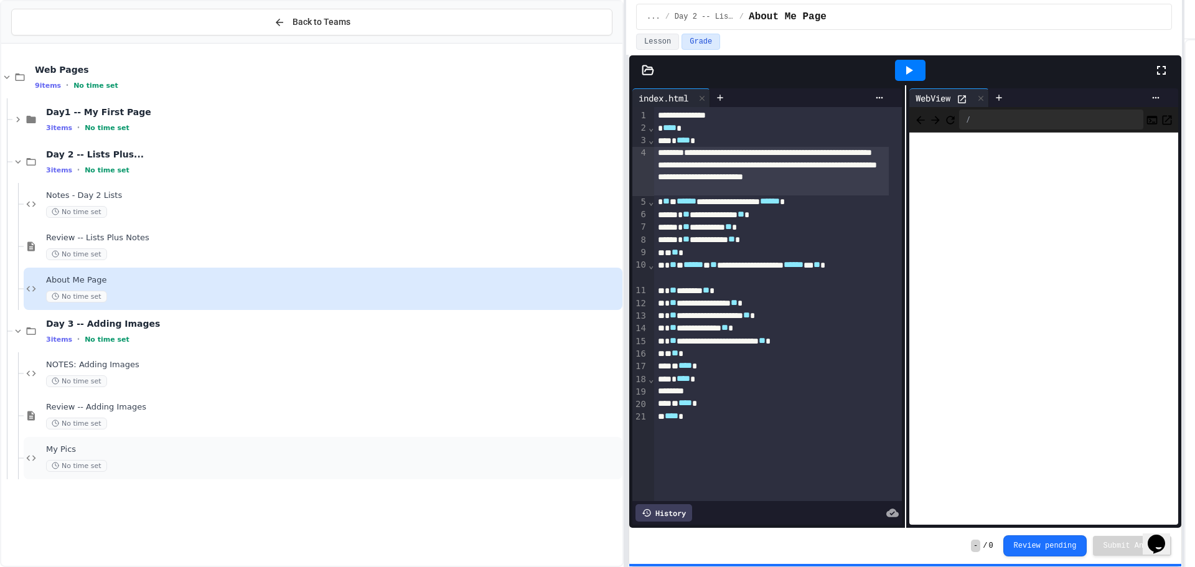
click at [87, 447] on span "My Pics" at bounding box center [333, 450] width 574 height 11
